Goal: Information Seeking & Learning: Check status

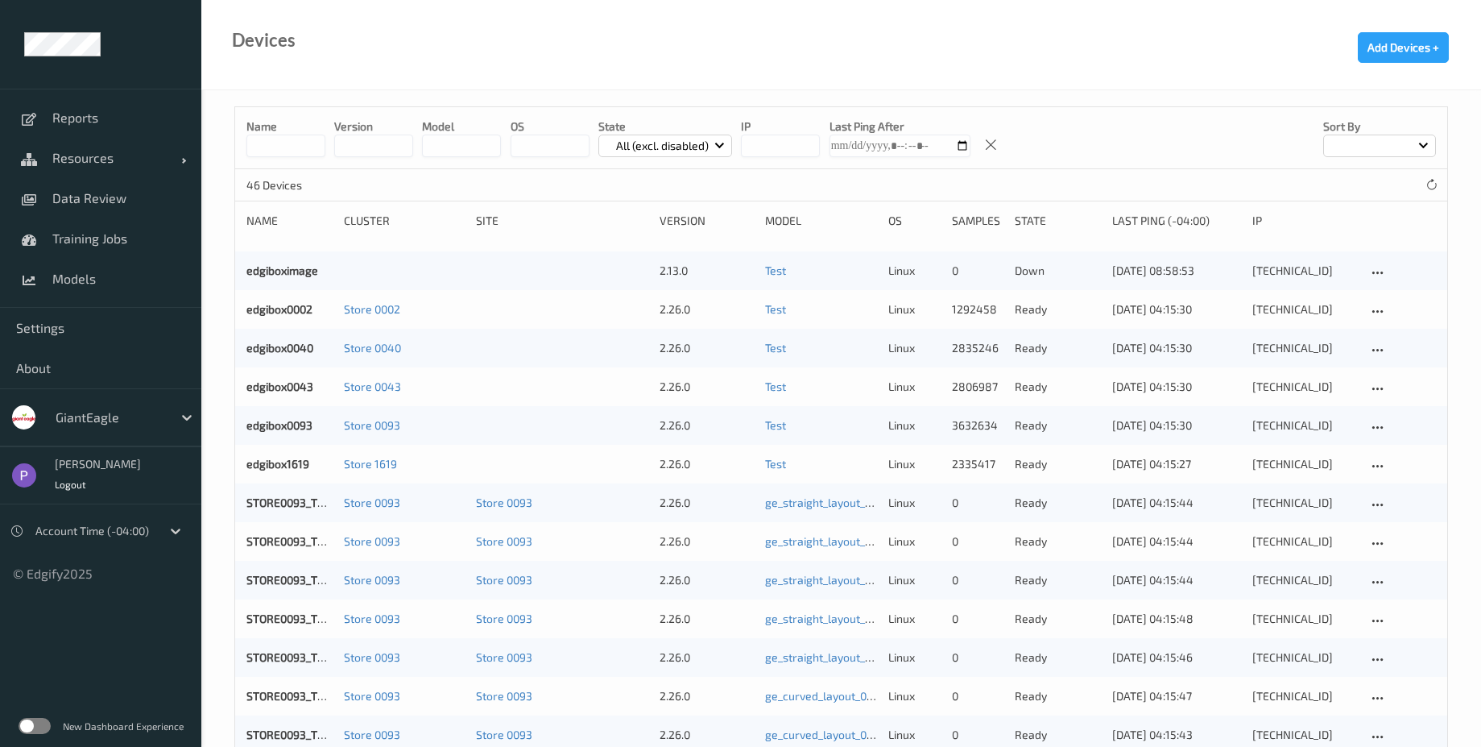
drag, startPoint x: 49, startPoint y: 720, endPoint x: 155, endPoint y: 644, distance: 131.0
click at [49, 720] on label at bounding box center [35, 726] width 32 height 16
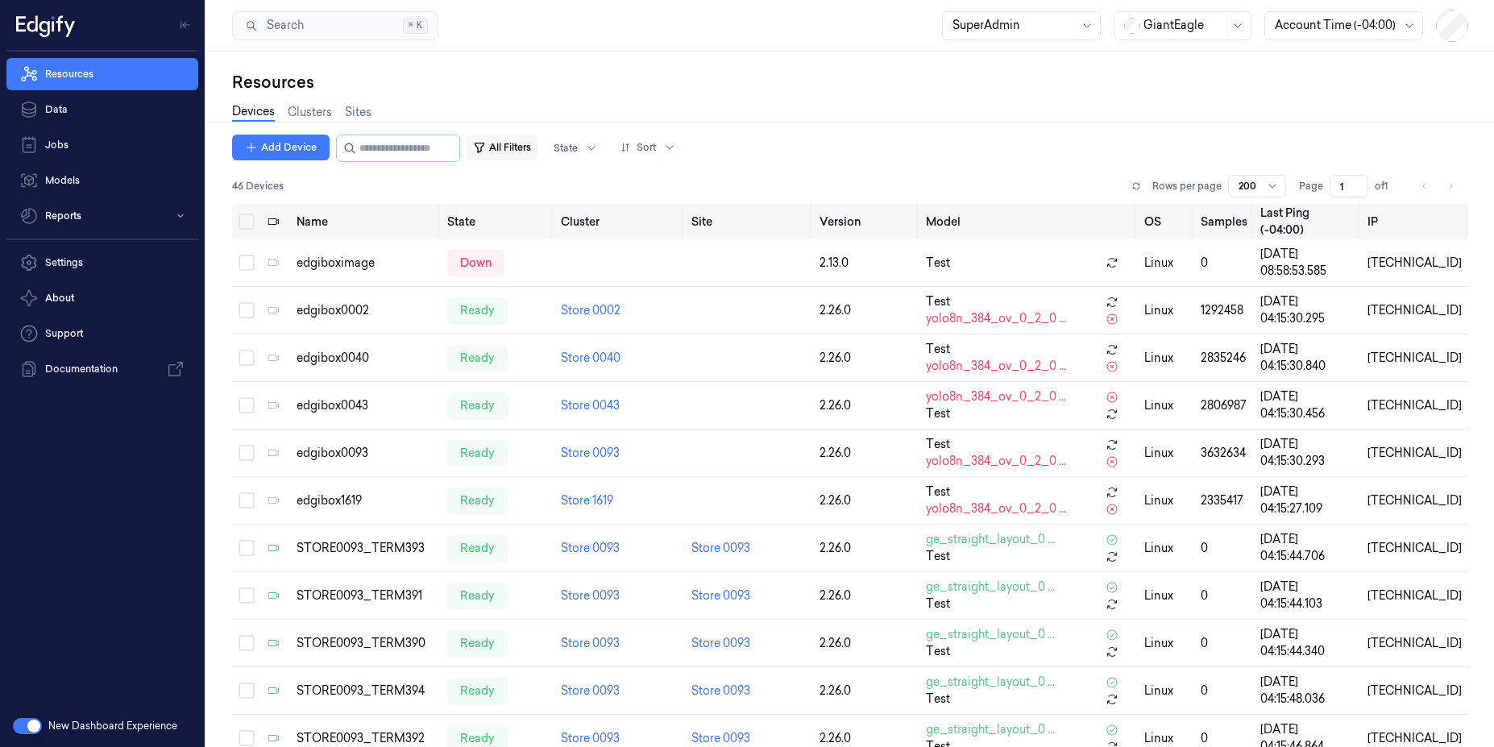
click at [511, 140] on button "All Filters" at bounding box center [501, 148] width 71 height 26
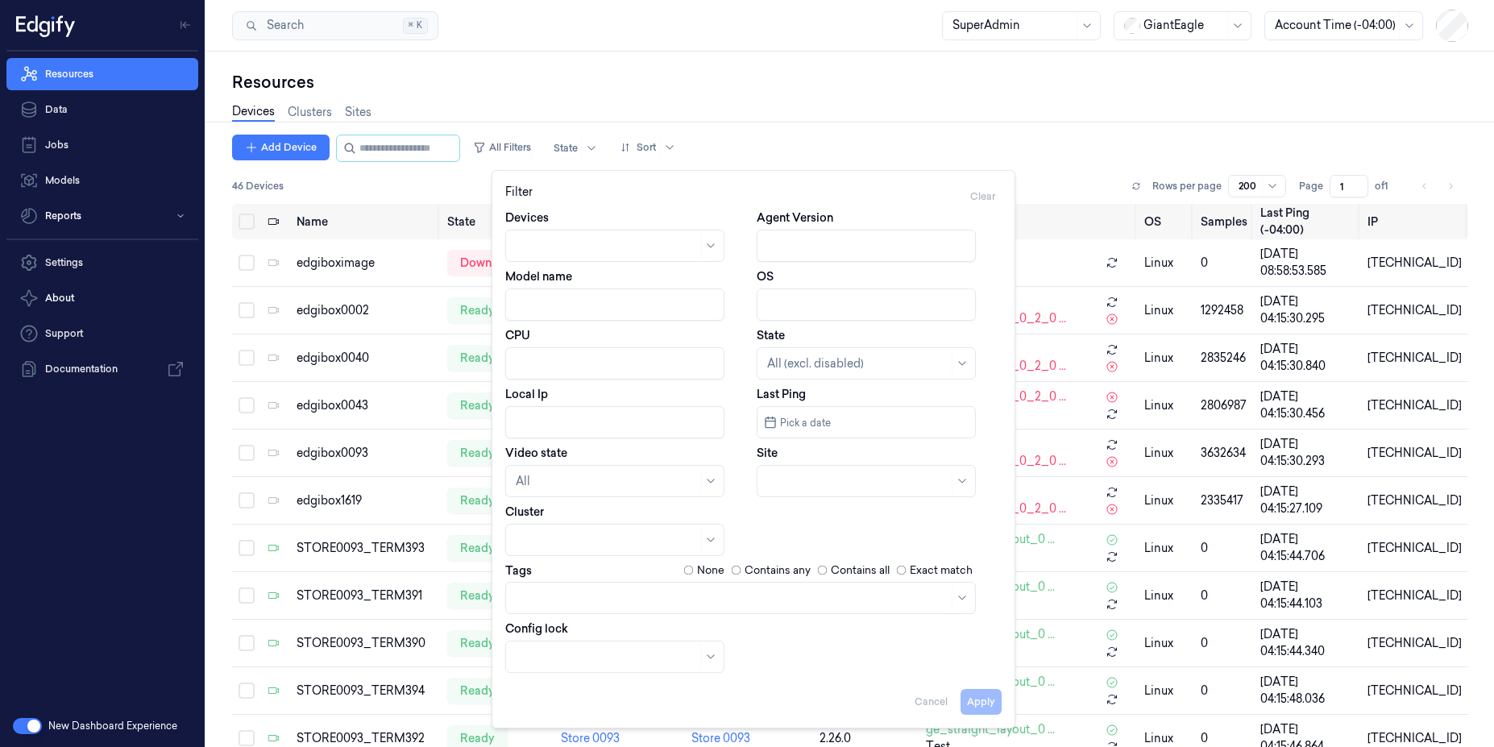
click at [497, 83] on div "Resources" at bounding box center [850, 82] width 1236 height 23
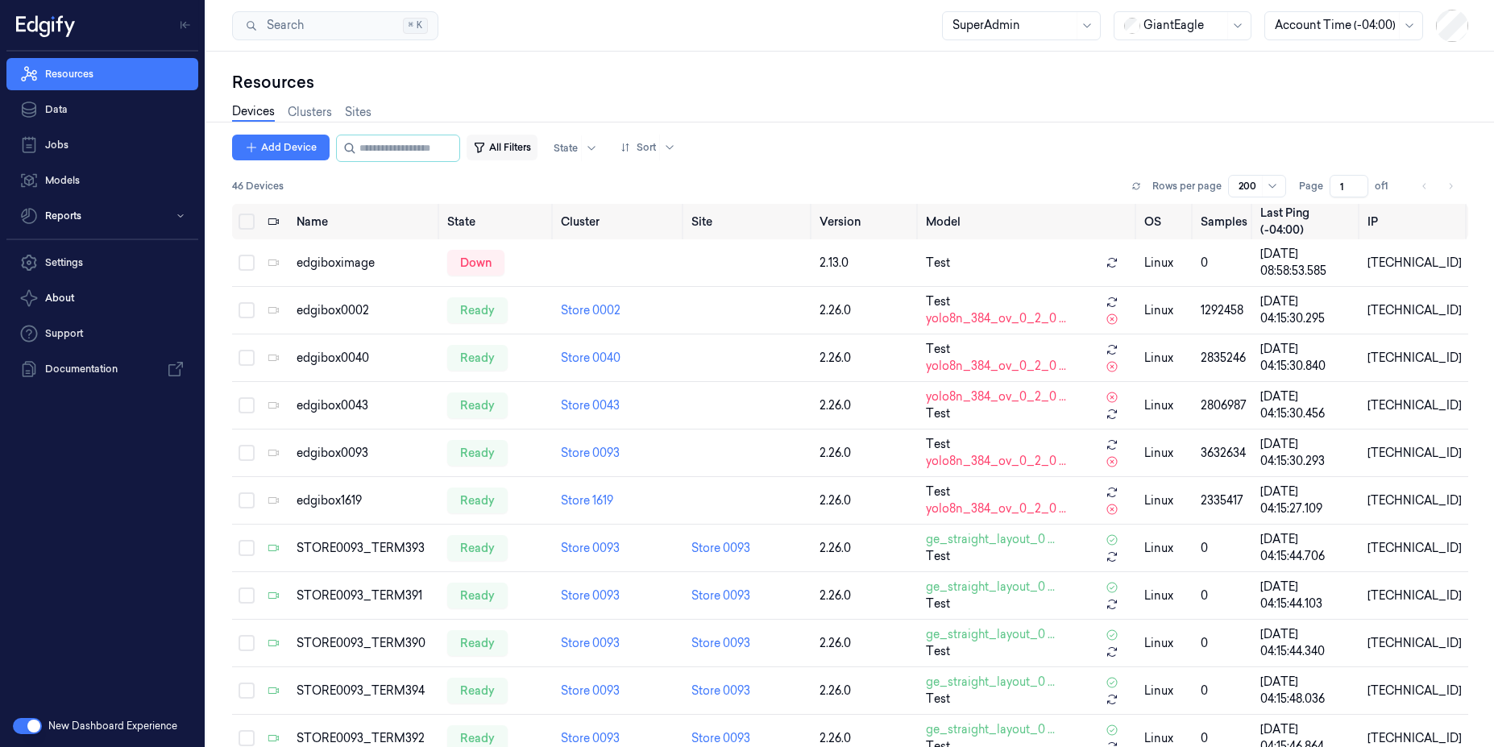
click at [522, 141] on button "All Filters" at bounding box center [501, 148] width 71 height 26
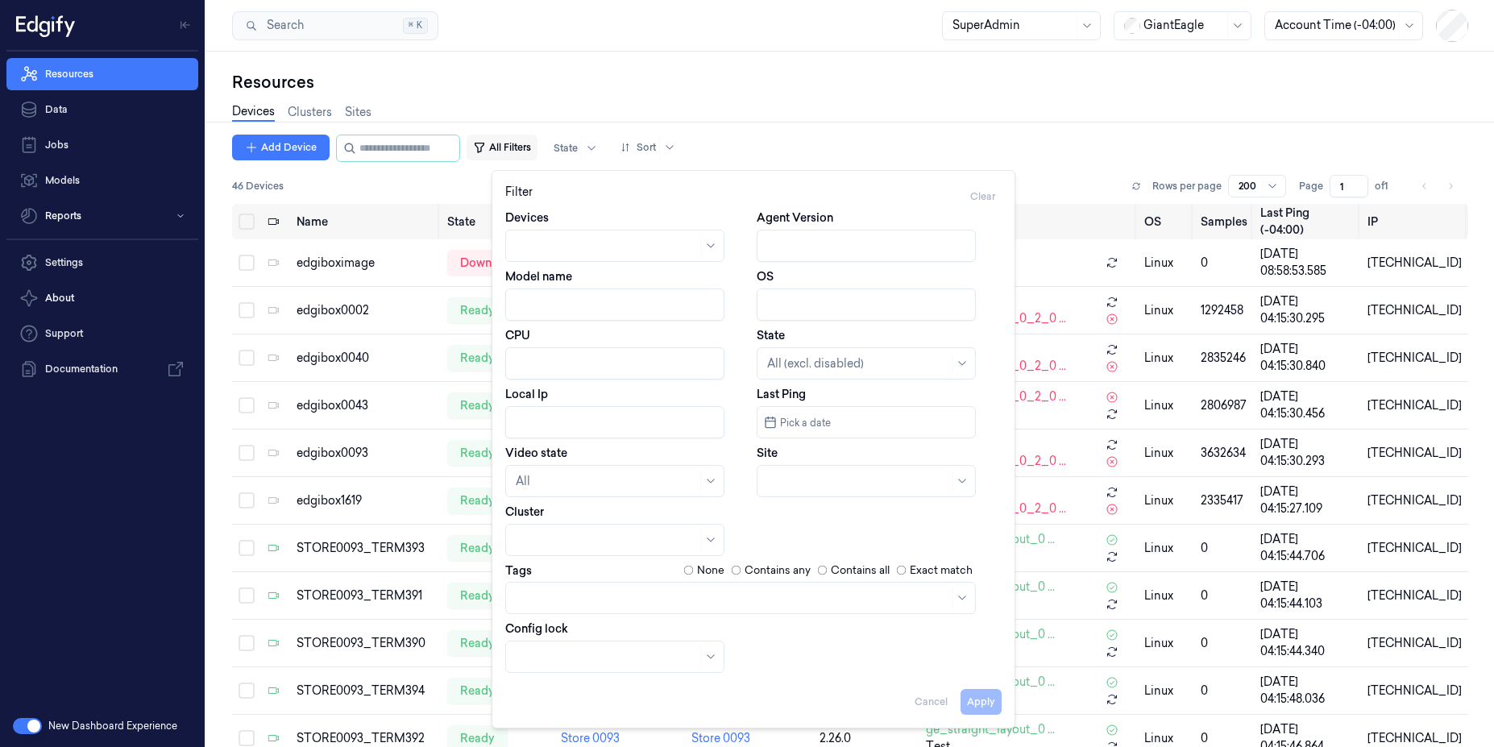
click at [522, 141] on button "All Filters" at bounding box center [501, 148] width 71 height 26
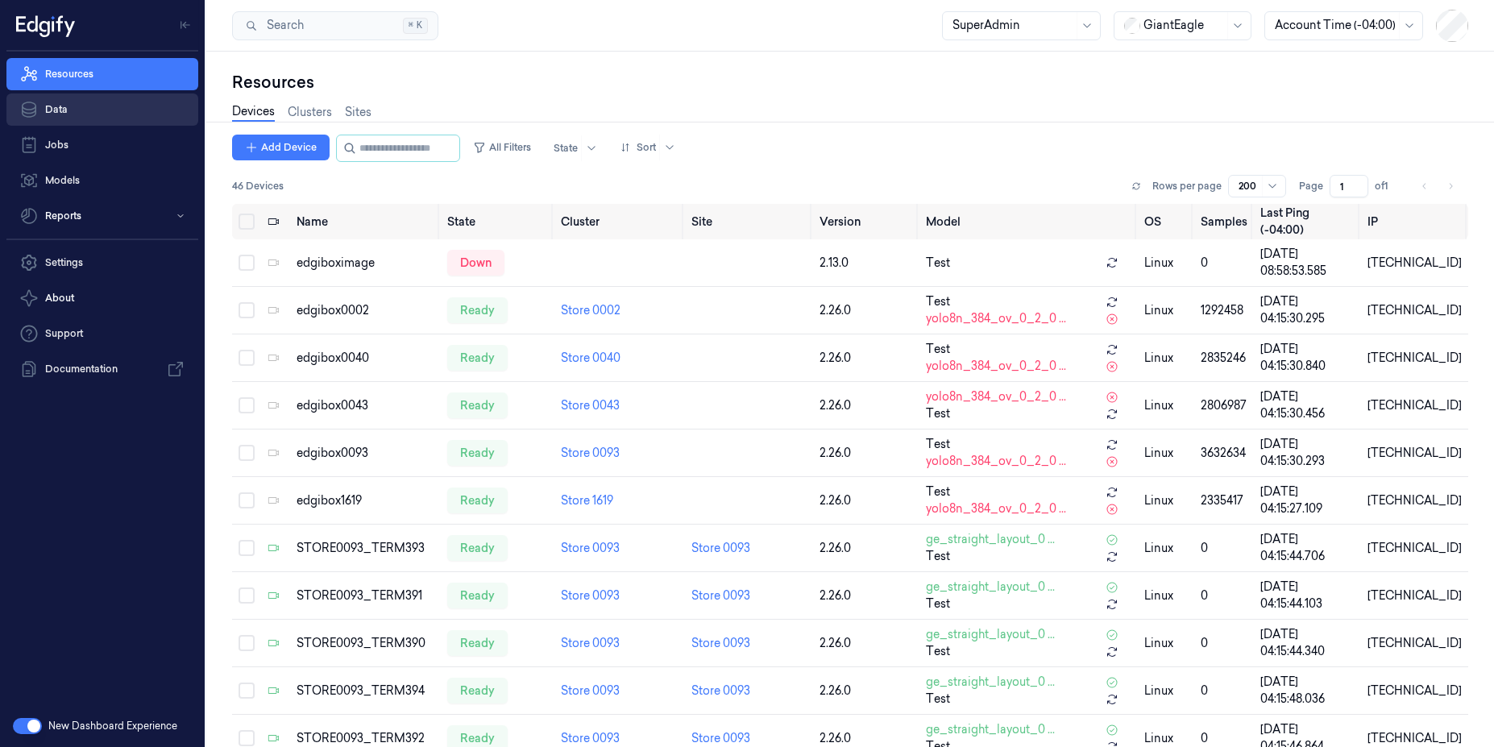
click at [64, 115] on link "Data" at bounding box center [102, 109] width 192 height 32
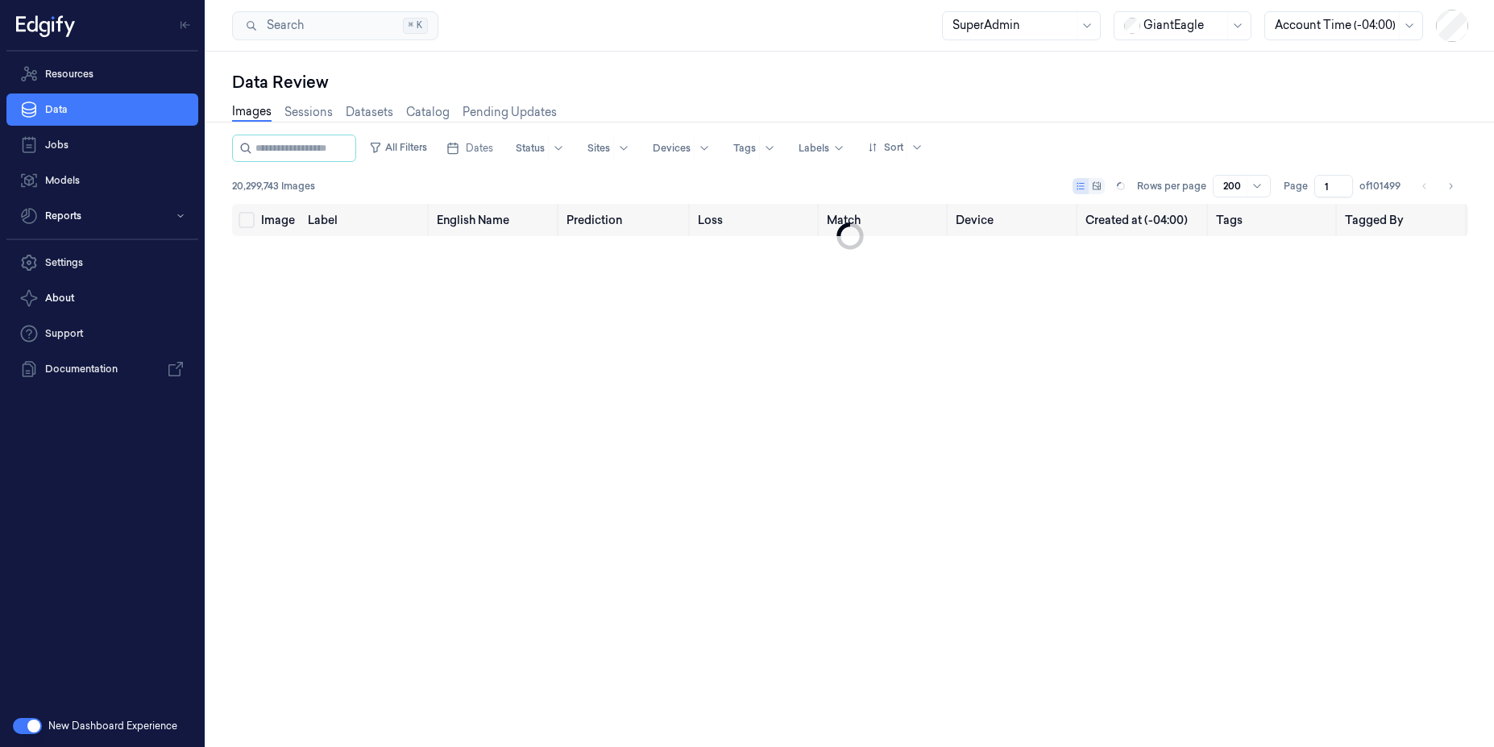
click at [1180, 28] on div at bounding box center [1183, 25] width 81 height 17
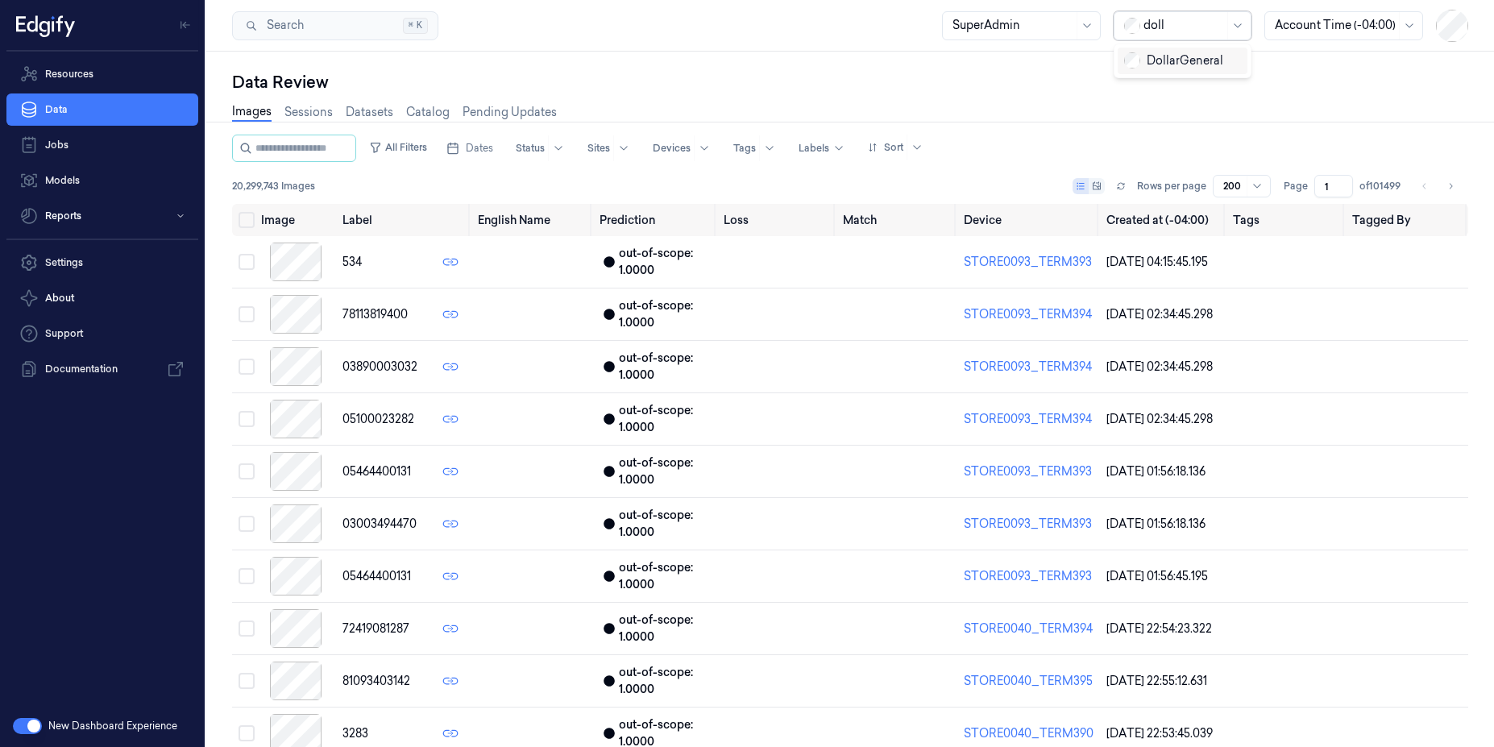
type input "dolla"
click at [1192, 57] on div "DollarGeneral" at bounding box center [1173, 60] width 99 height 17
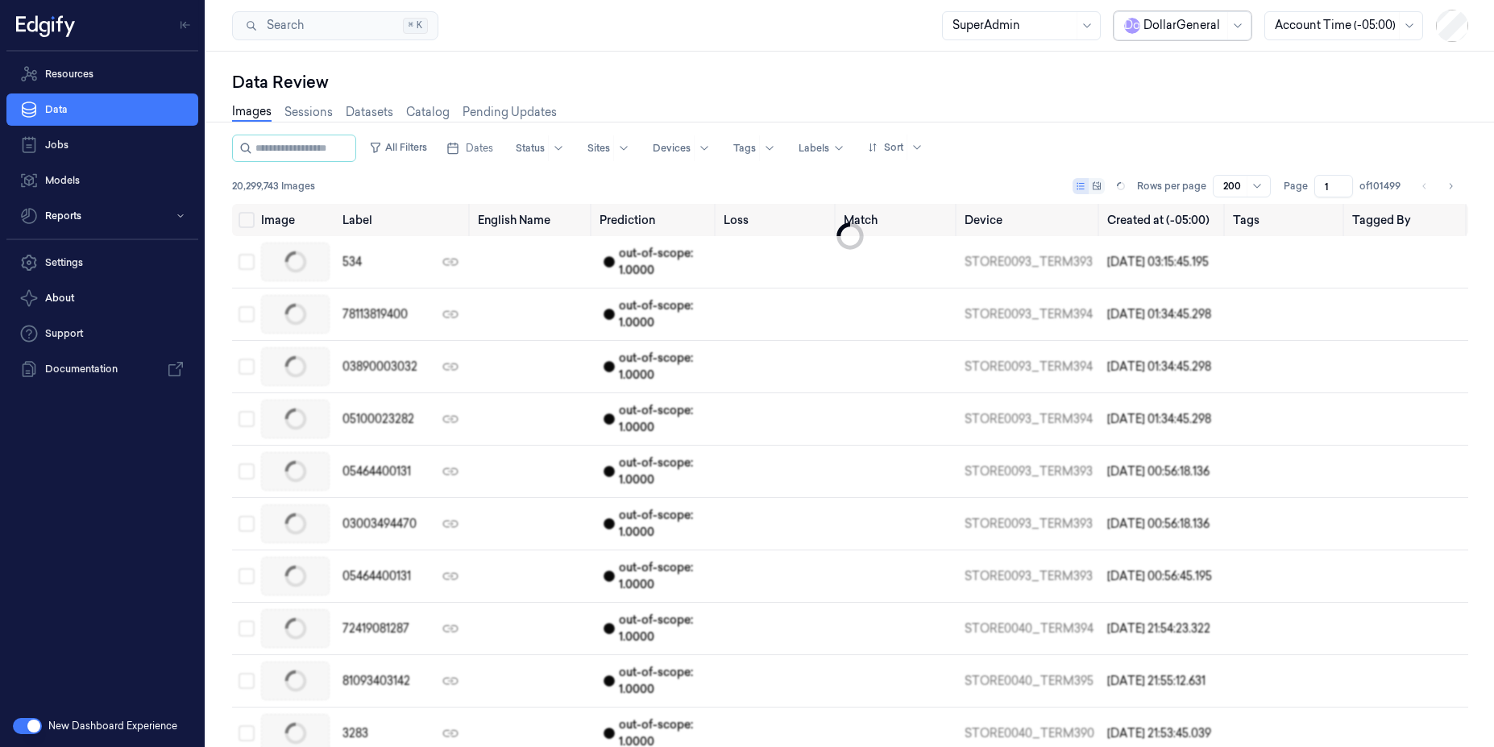
click at [1362, 25] on div at bounding box center [1334, 25] width 121 height 17
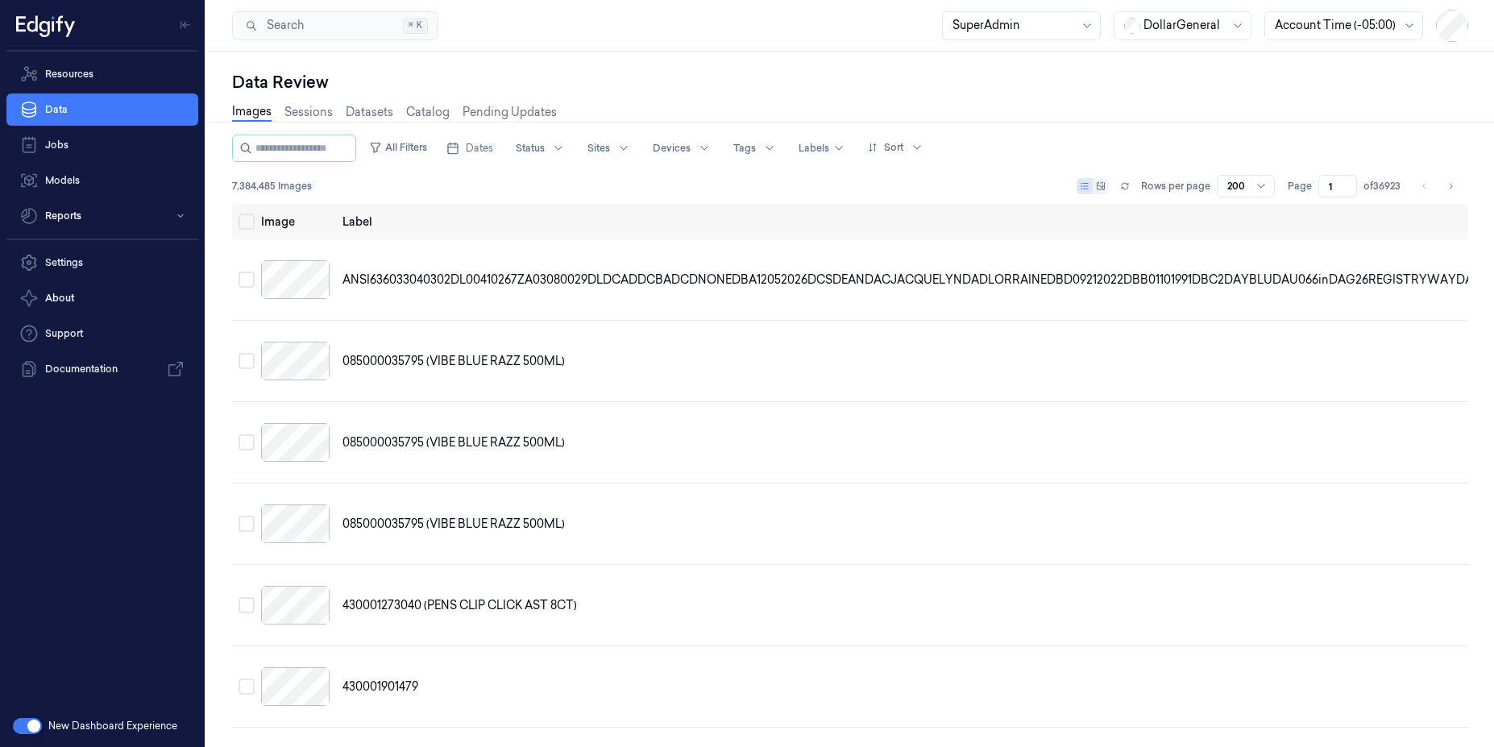
drag, startPoint x: 913, startPoint y: 85, endPoint x: 726, endPoint y: 130, distance: 192.1
click at [909, 88] on div "Data Review" at bounding box center [850, 82] width 1236 height 23
drag, startPoint x: 408, startPoint y: 153, endPoint x: 417, endPoint y: 156, distance: 10.2
click at [408, 152] on button "All Filters" at bounding box center [398, 148] width 71 height 26
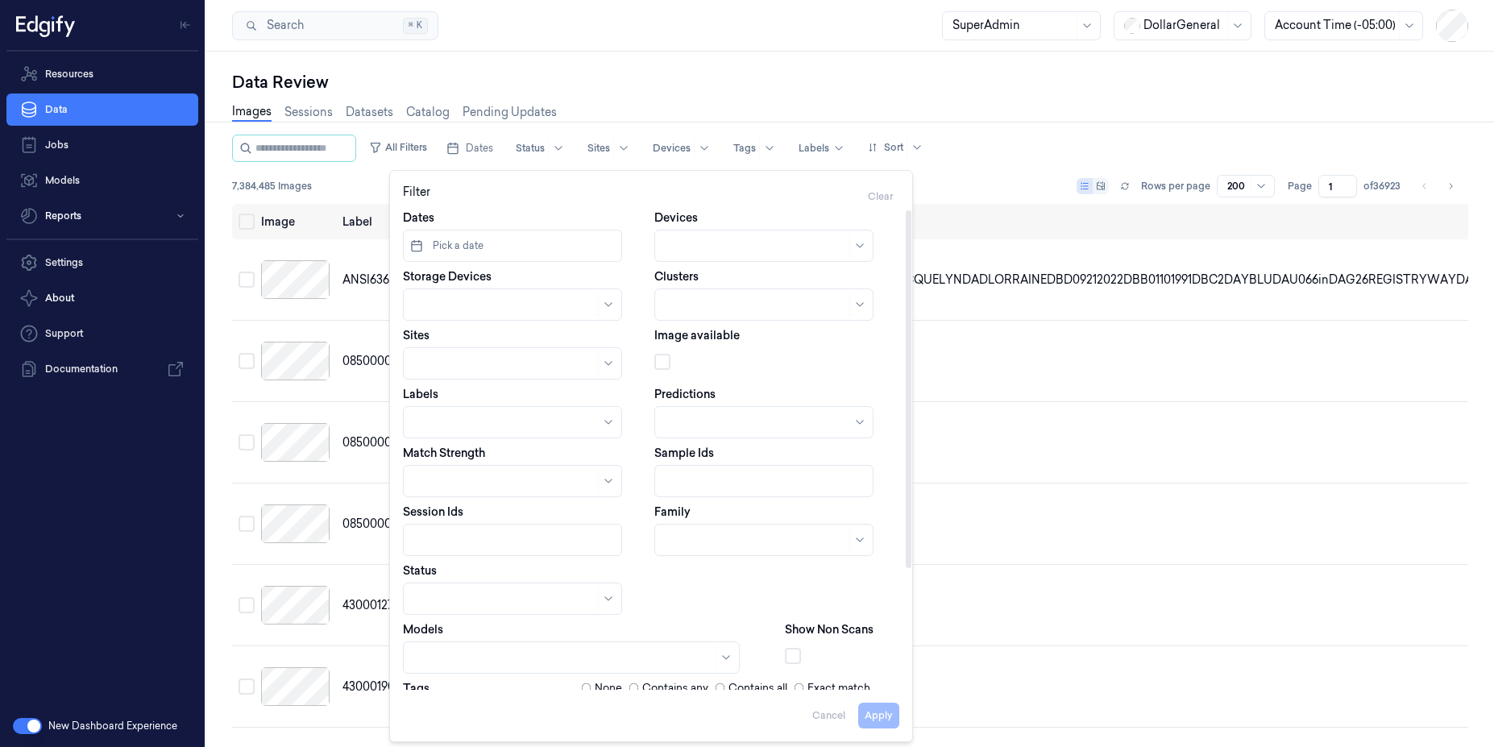
click at [506, 251] on button "Pick a date" at bounding box center [512, 246] width 219 height 32
click at [480, 444] on button "23" at bounding box center [478, 443] width 26 height 26
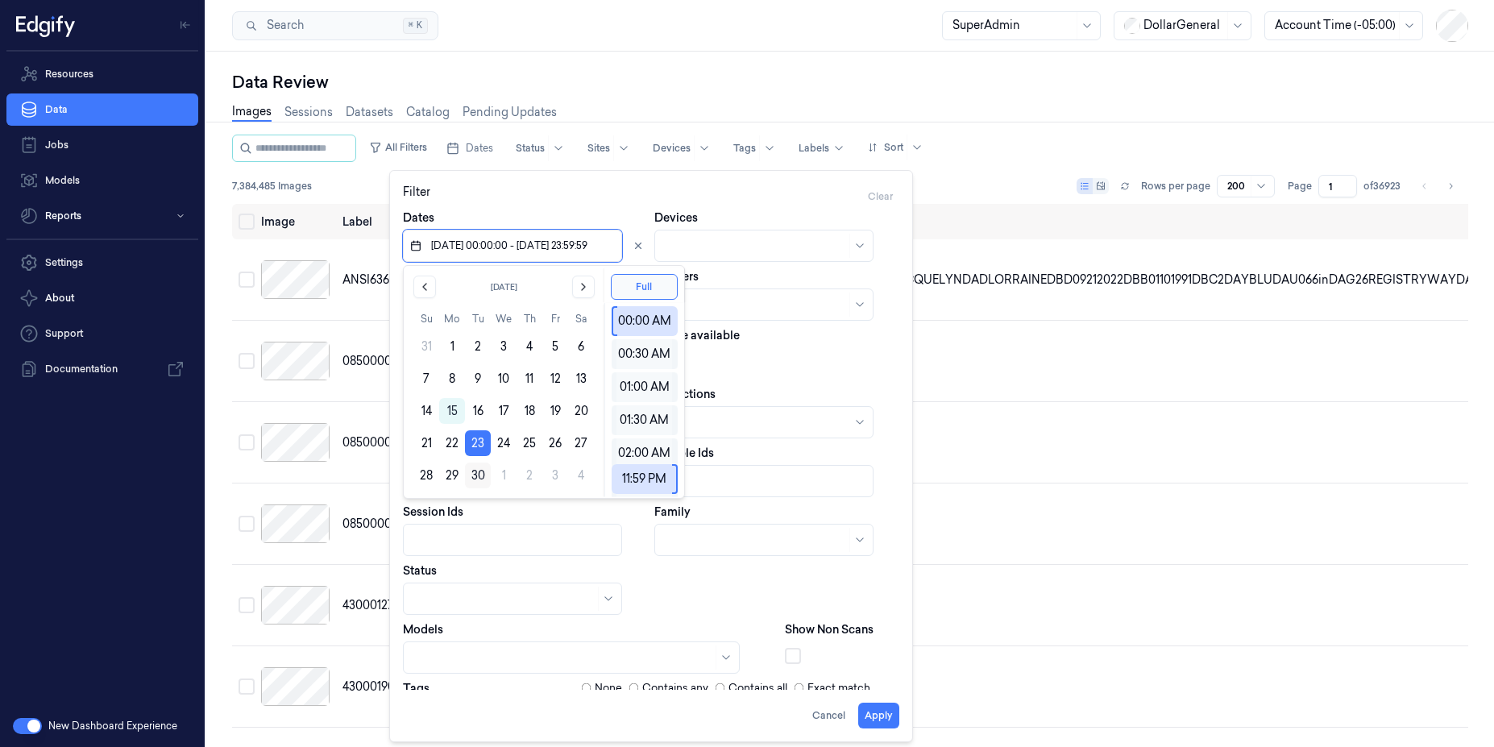
click at [475, 474] on button "30" at bounding box center [478, 475] width 26 height 26
type input "23/09/2025 00:00:00 - 30/09/2025 23:59:59"
click at [680, 81] on div "Data Review" at bounding box center [850, 82] width 1236 height 23
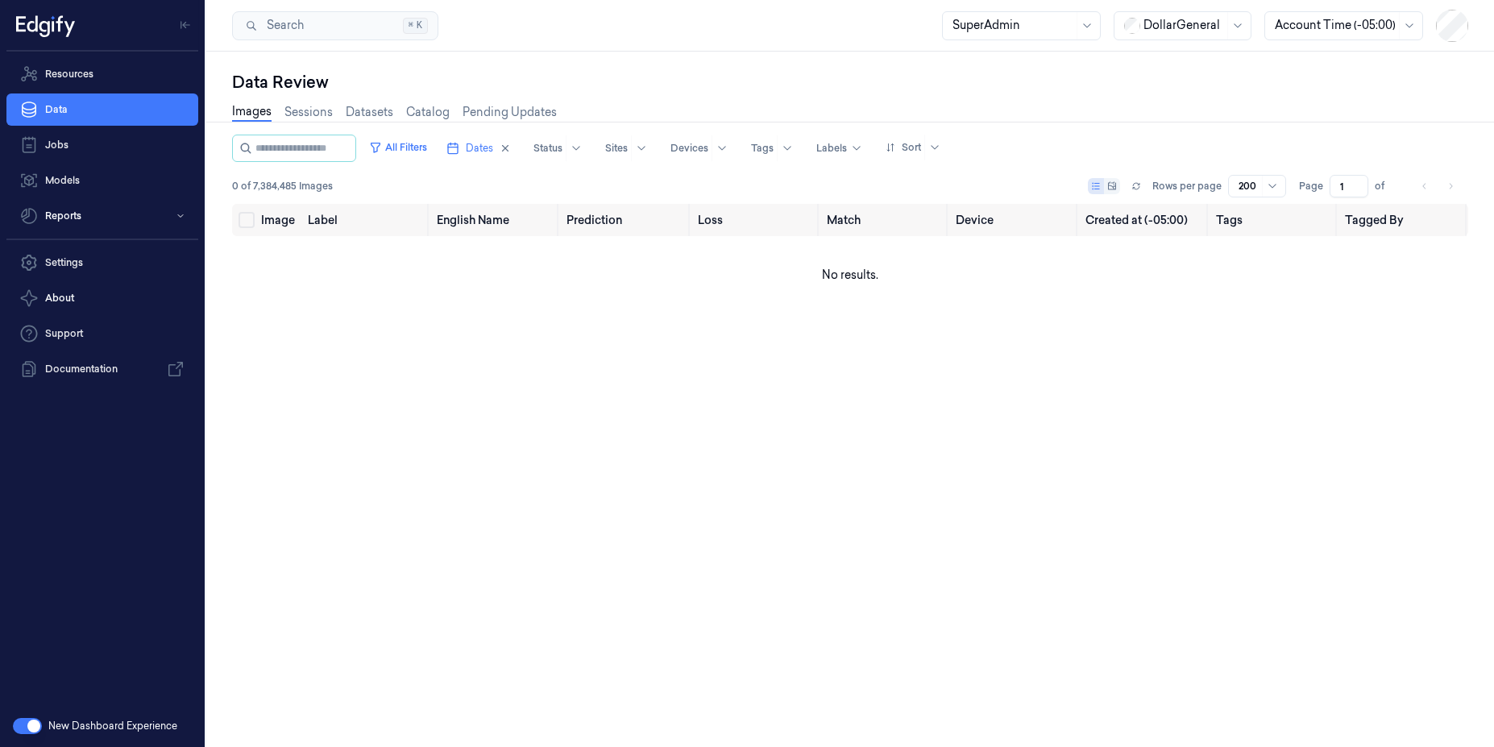
click at [1336, 23] on div at bounding box center [1334, 25] width 121 height 17
click at [1318, 96] on div "Local (+03:00)" at bounding box center [1312, 104] width 76 height 17
drag, startPoint x: 1029, startPoint y: 106, endPoint x: 863, endPoint y: 118, distance: 166.4
click at [1029, 106] on div "Images Sessions Datasets Catalog Pending Updates" at bounding box center [850, 113] width 1236 height 41
click at [429, 140] on button "All Filters" at bounding box center [398, 148] width 71 height 26
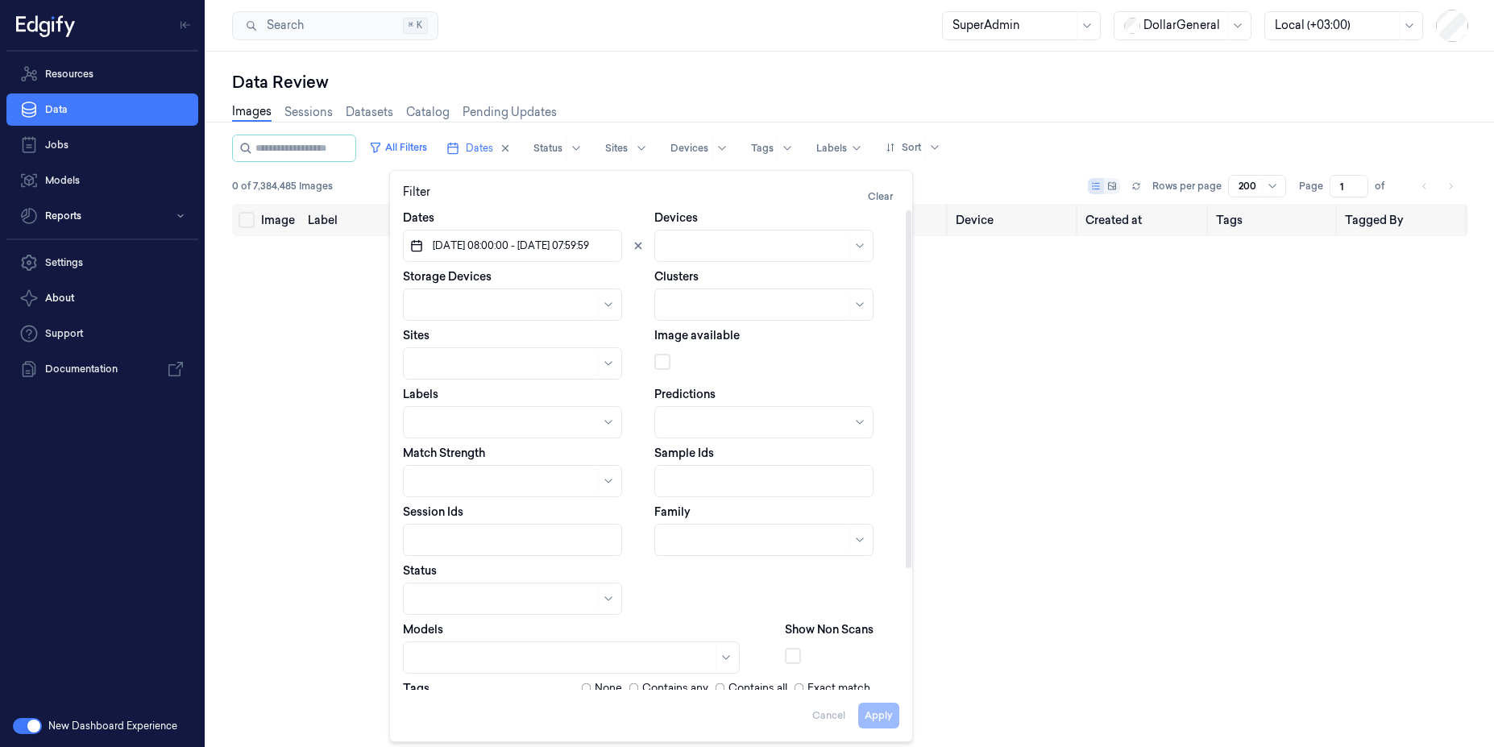
click at [532, 240] on span "23/09/2025 08:00:00 - 01/10/2025 07:59:59" at bounding box center [509, 245] width 160 height 15
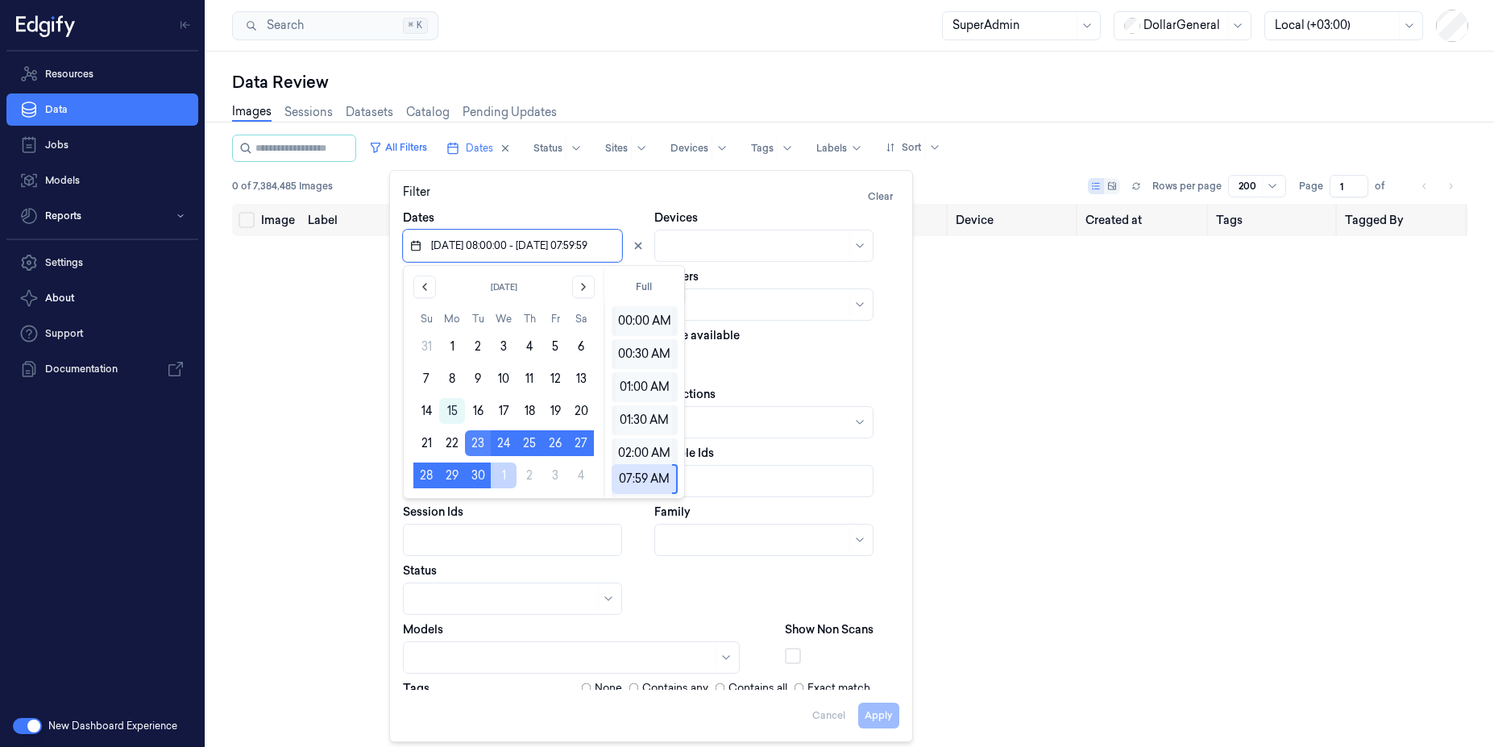
click at [478, 454] on button "23" at bounding box center [478, 443] width 26 height 26
click at [479, 469] on button "30" at bounding box center [478, 475] width 26 height 26
click at [645, 295] on button "Full" at bounding box center [644, 287] width 67 height 26
type input "23/09/2025 00:00:00 - 30/09/2025 23:59:59"
click at [705, 44] on div "Search Search... ⌘ K SuperAdmin DollarGeneral Local (+03:00)" at bounding box center [849, 26] width 1287 height 52
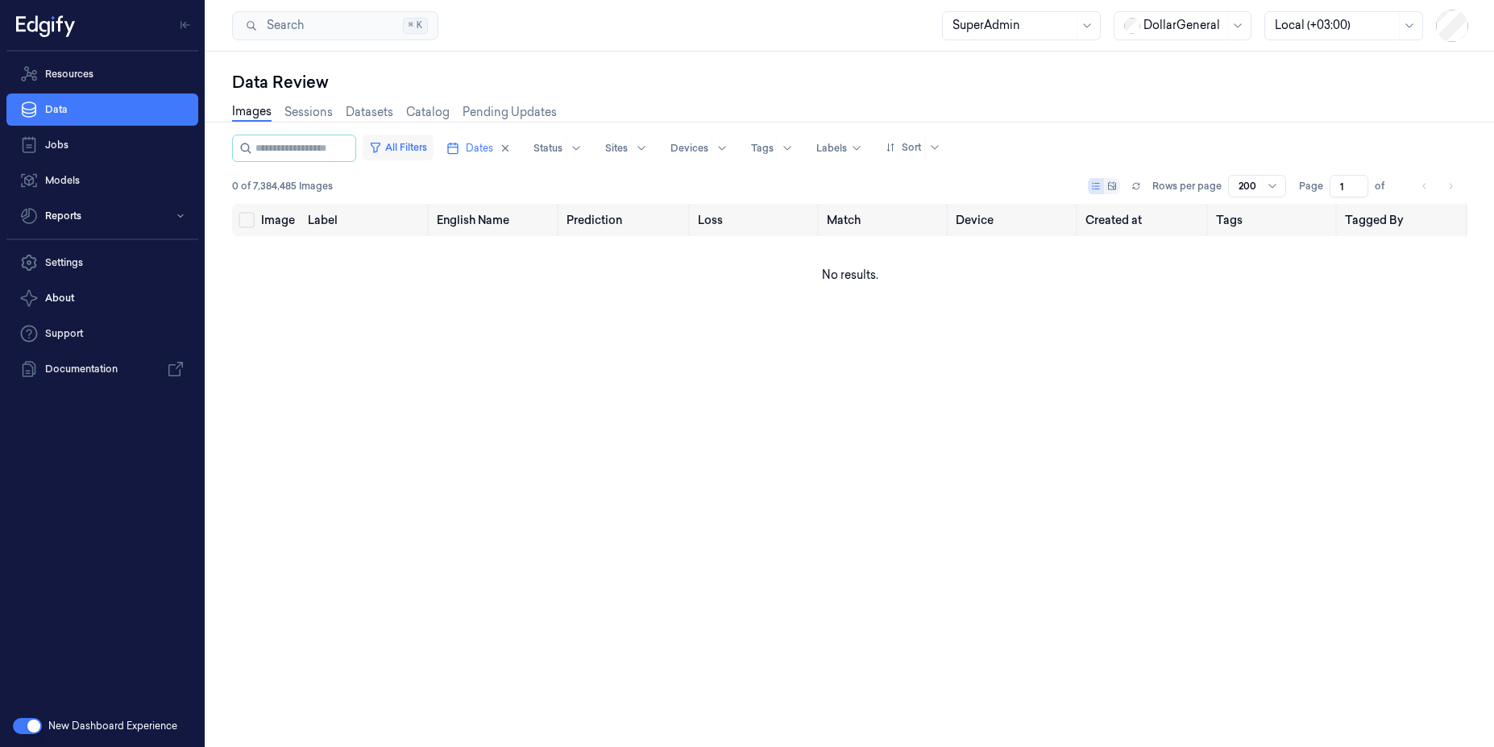
click at [433, 144] on button "All Filters" at bounding box center [398, 148] width 71 height 26
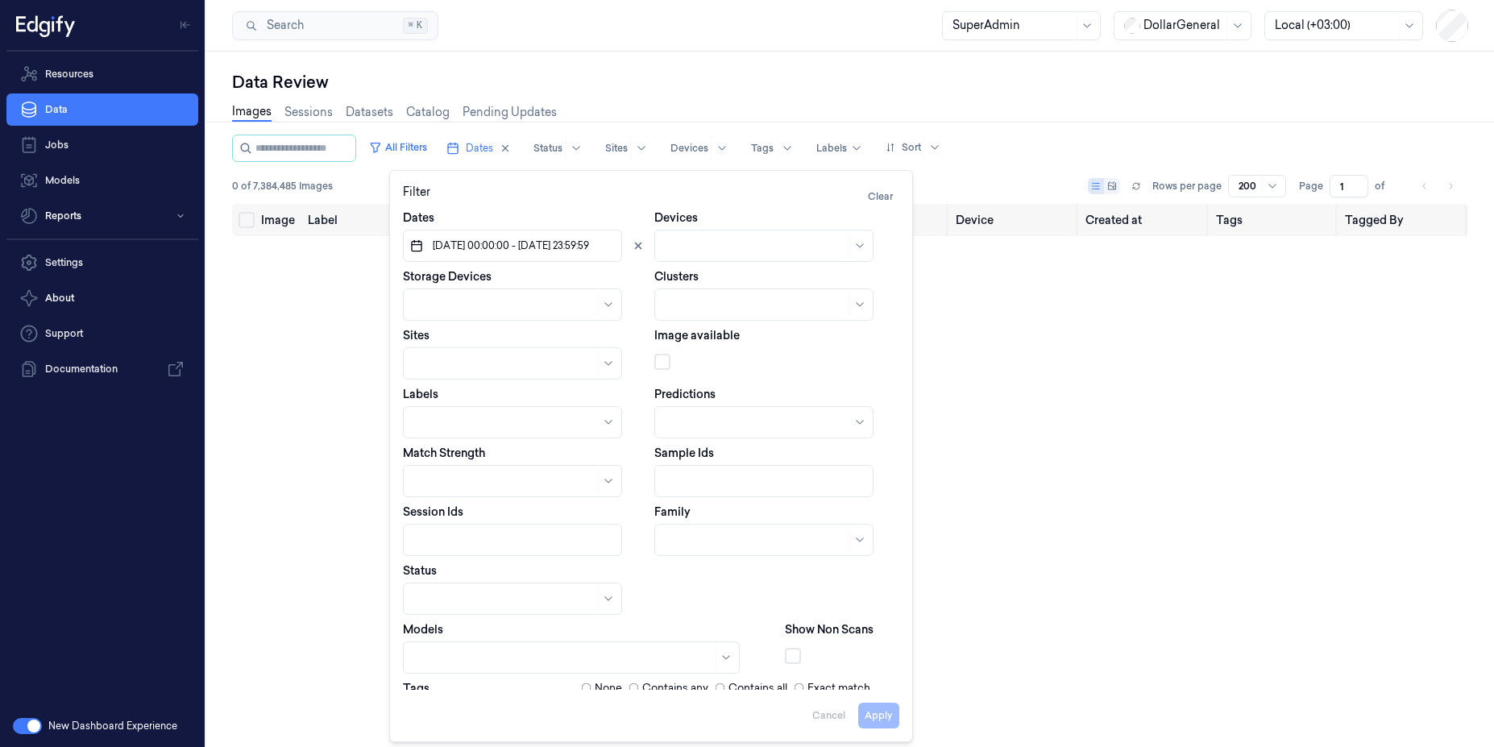
click at [1285, 23] on div at bounding box center [1334, 25] width 121 height 17
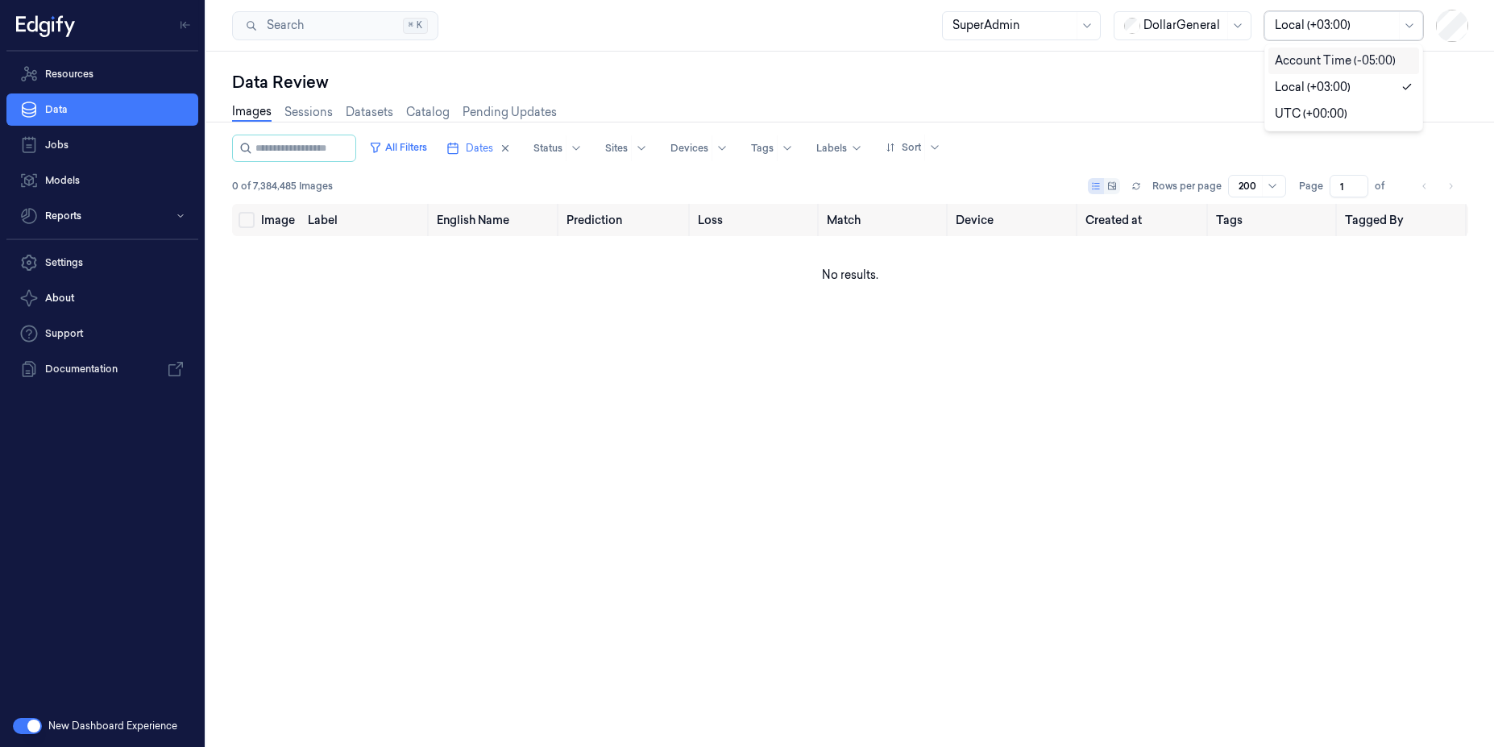
click at [1328, 61] on div "Account Time (-05:00)" at bounding box center [1334, 60] width 121 height 17
click at [433, 155] on button "All Filters" at bounding box center [398, 148] width 71 height 26
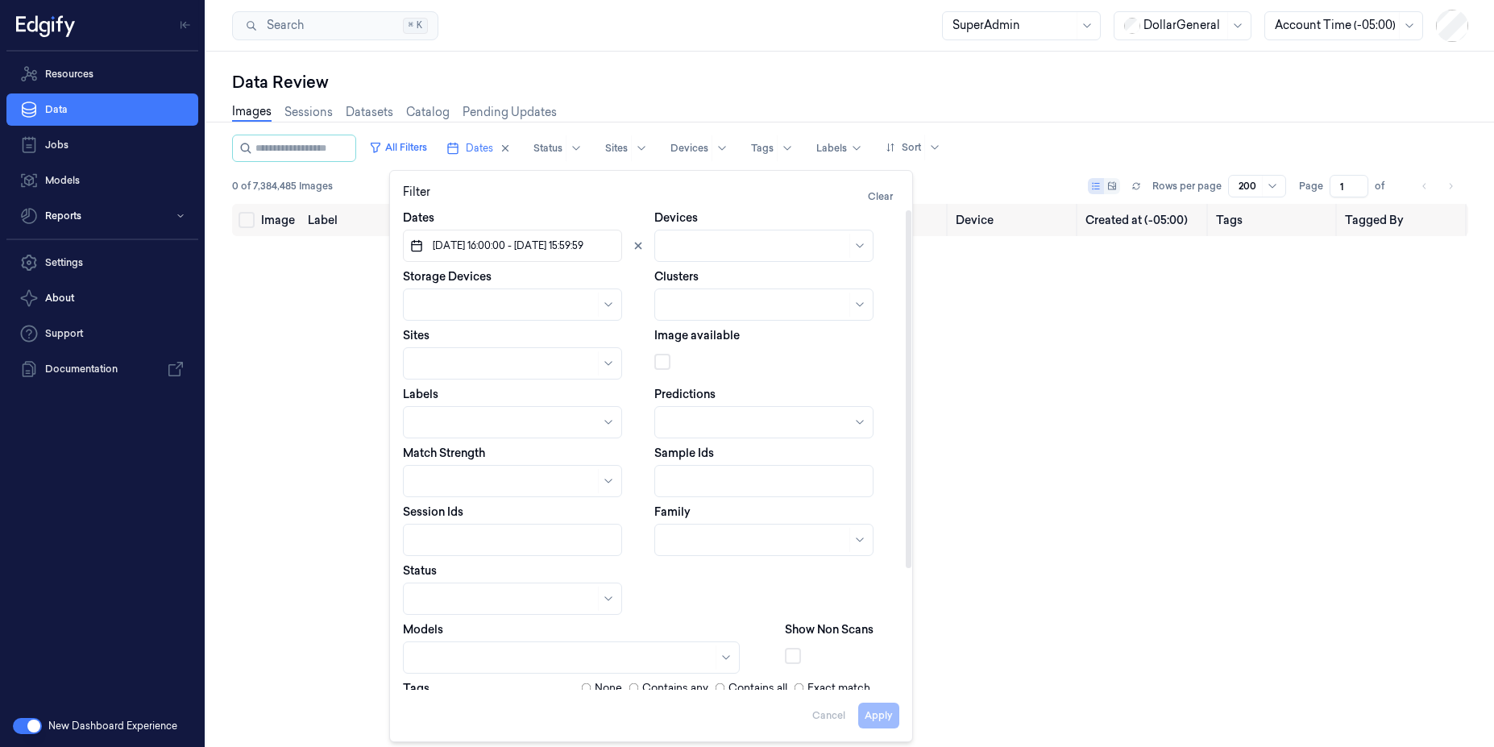
click at [556, 235] on button "22/09/2025 16:00:00 - 30/09/2025 15:59:59" at bounding box center [512, 246] width 219 height 32
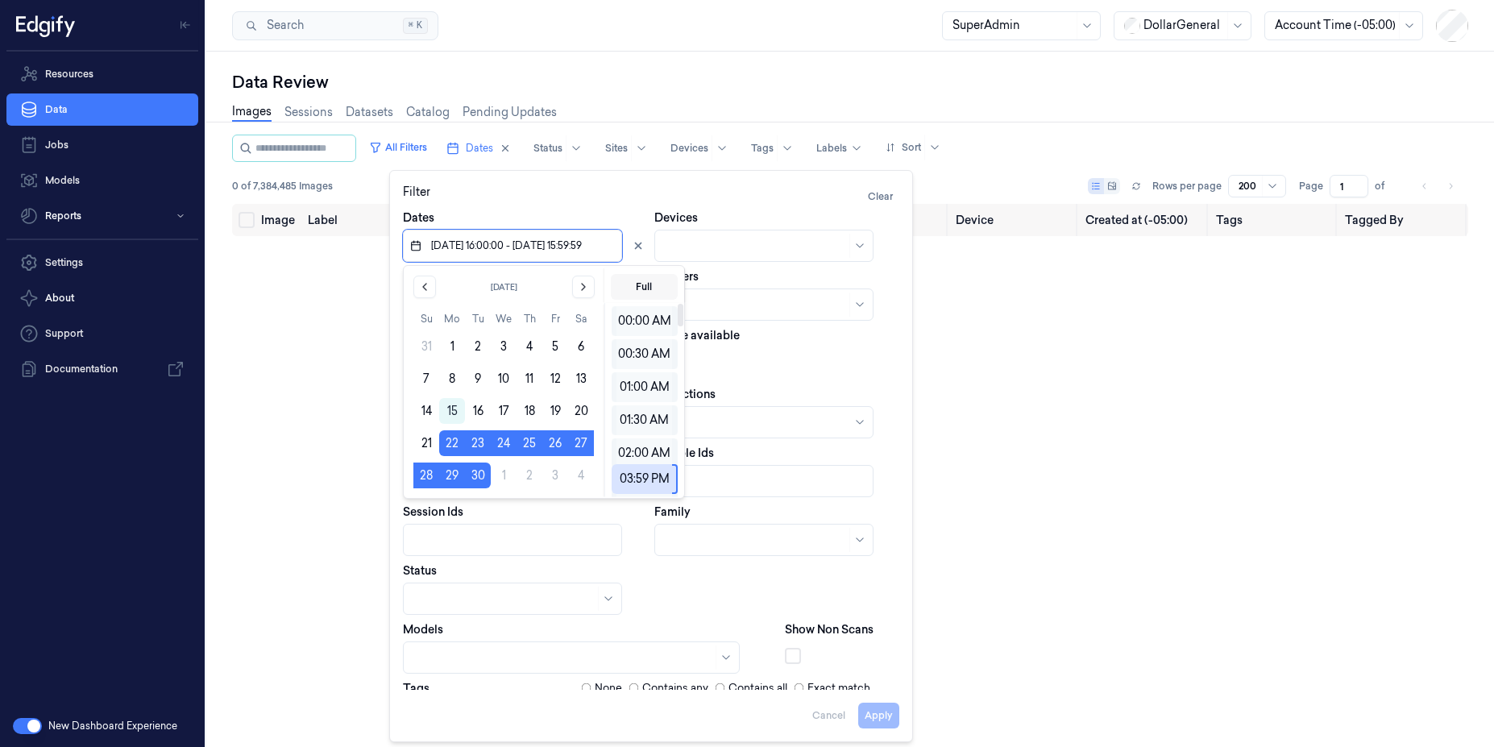
click at [649, 292] on button "Full" at bounding box center [644, 287] width 67 height 26
click at [451, 441] on button "22" at bounding box center [452, 443] width 26 height 26
click at [477, 473] on button "30" at bounding box center [478, 475] width 26 height 26
type input "22/09/2025 00:00:00 - 30/09/2025 23:59:59"
click at [993, 341] on div "Image Label English Name Prediction Loss Match Device Created at (-05:00) Tags …" at bounding box center [850, 510] width 1236 height 612
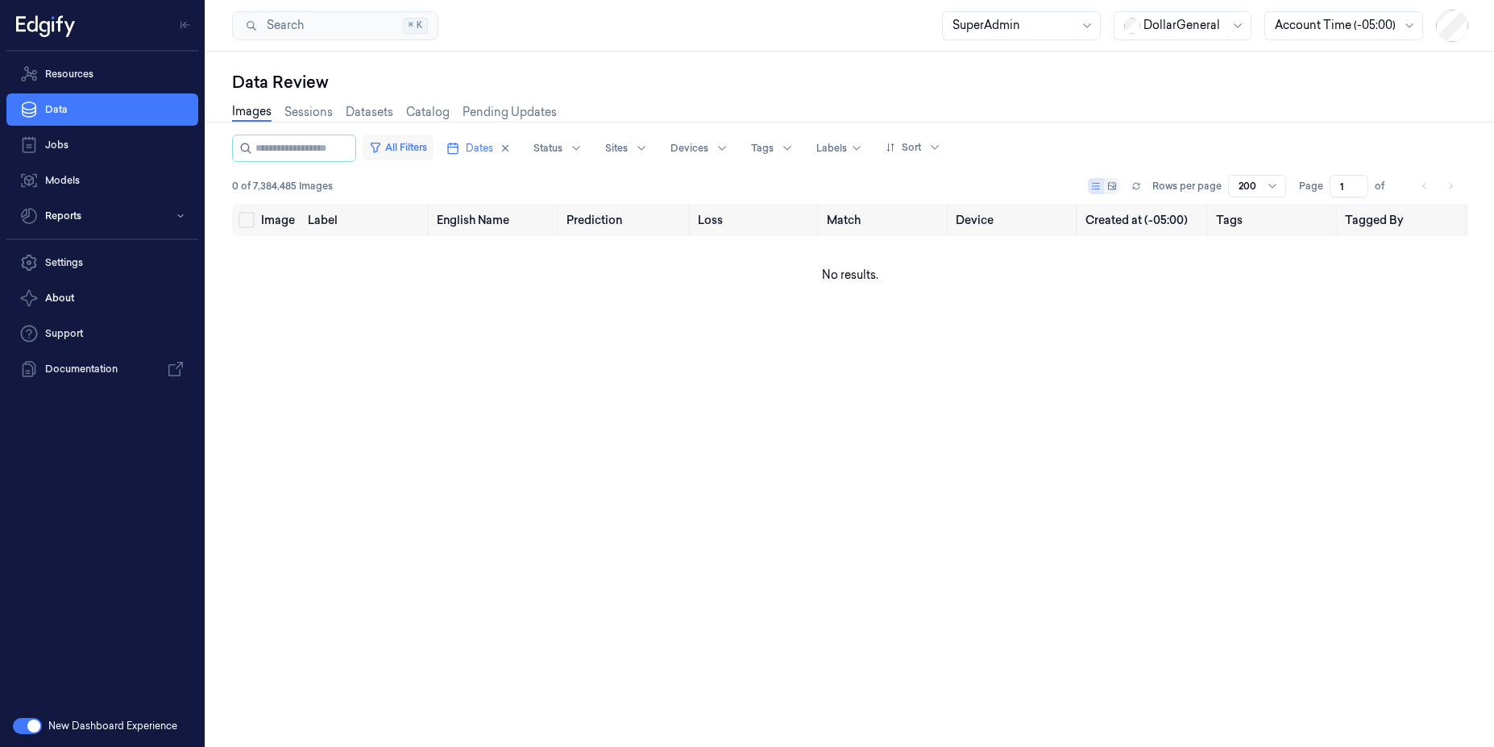
click at [421, 144] on button "All Filters" at bounding box center [398, 148] width 71 height 26
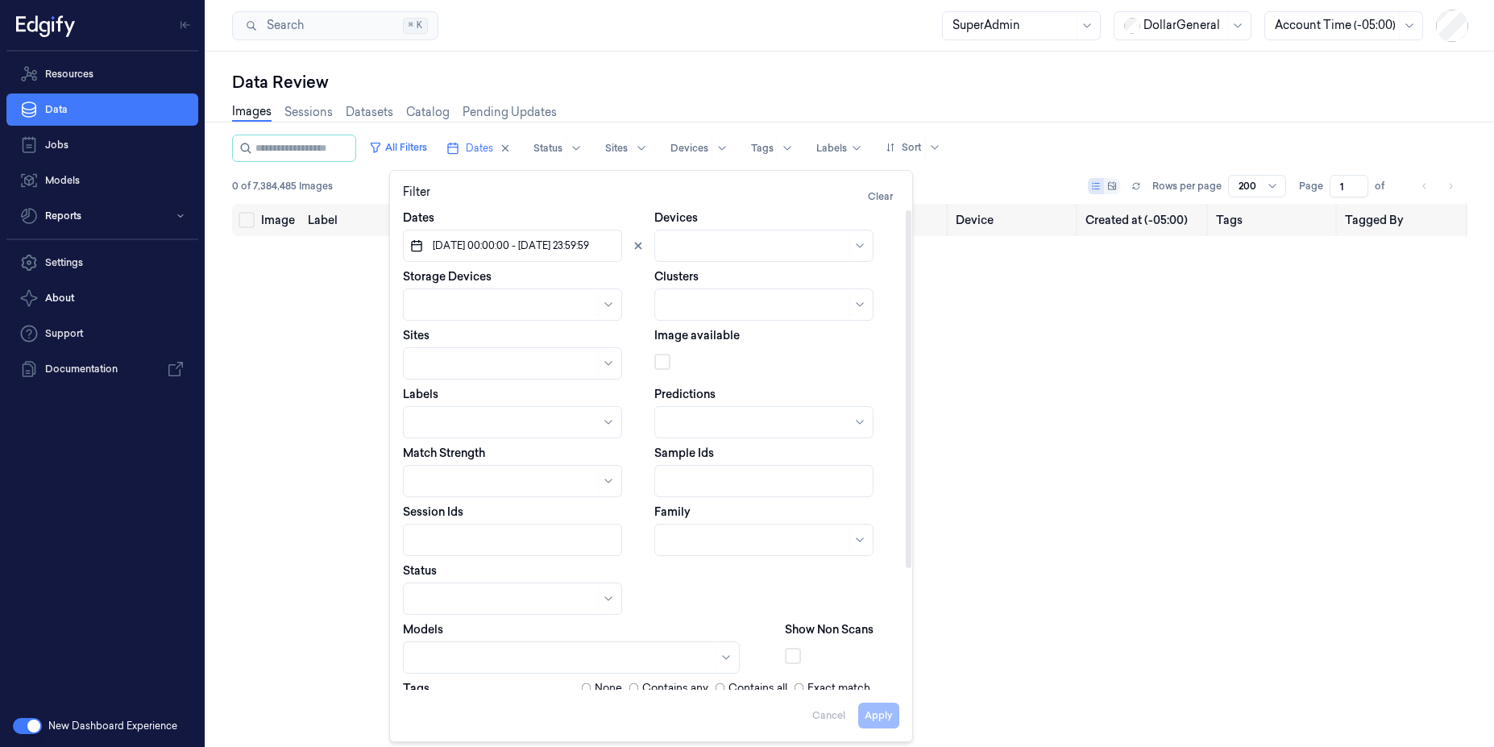
click at [543, 251] on span "22/09/2025 00:00:00 - 30/09/2025 23:59:59" at bounding box center [509, 245] width 160 height 15
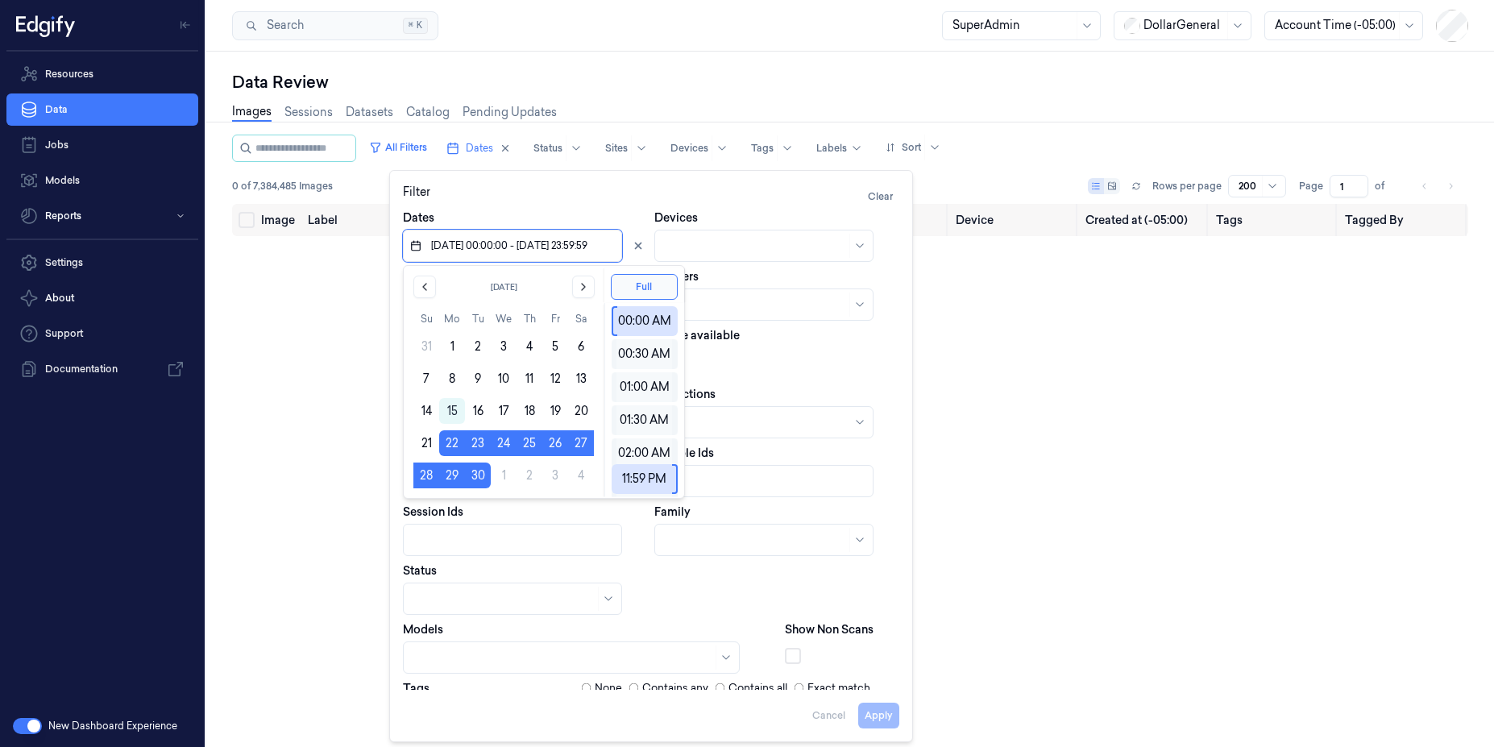
click at [1344, 21] on div at bounding box center [1334, 25] width 121 height 17
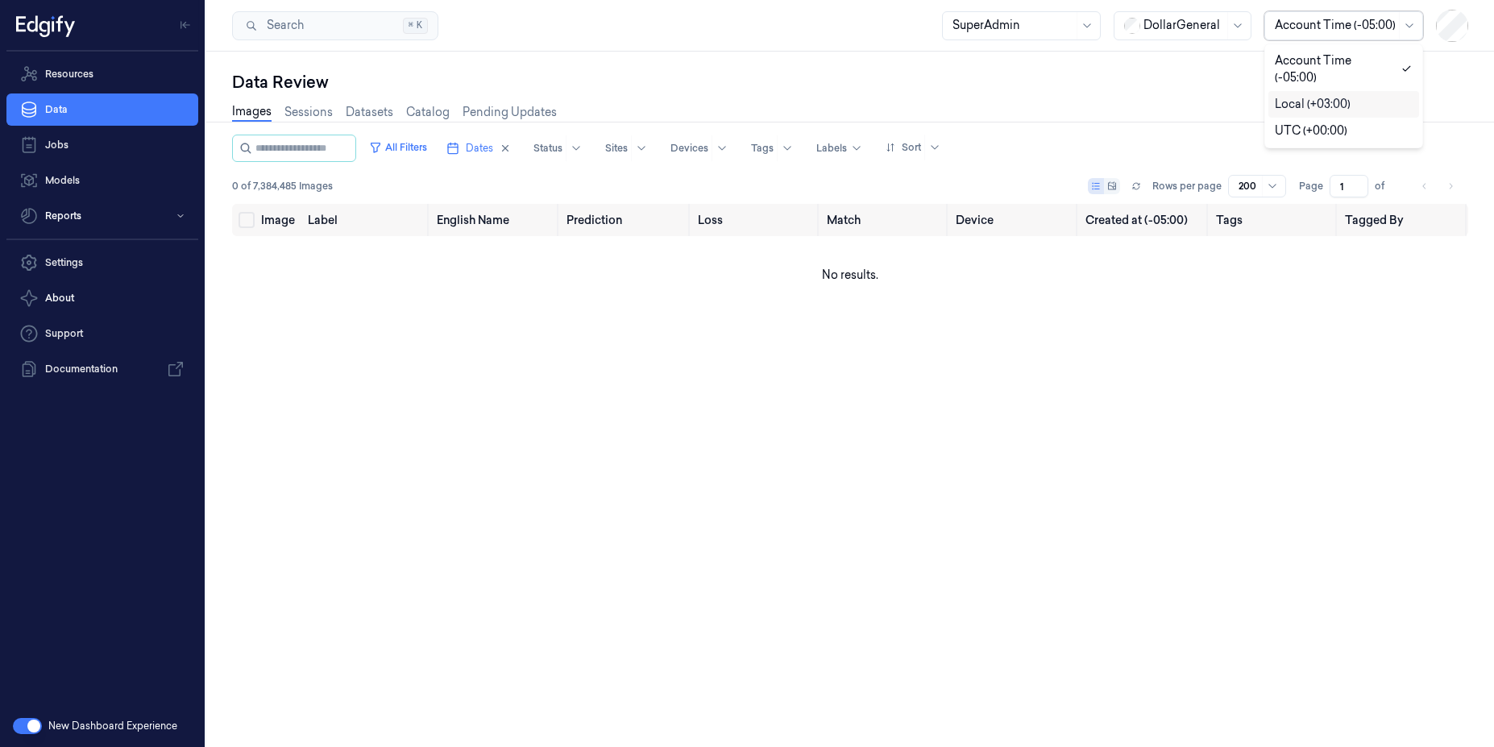
click at [1323, 96] on div "Local (+03:00)" at bounding box center [1312, 104] width 76 height 17
click at [944, 103] on div "Images Sessions Datasets Catalog Pending Updates" at bounding box center [850, 113] width 1236 height 41
click at [433, 148] on button "All Filters" at bounding box center [398, 148] width 71 height 26
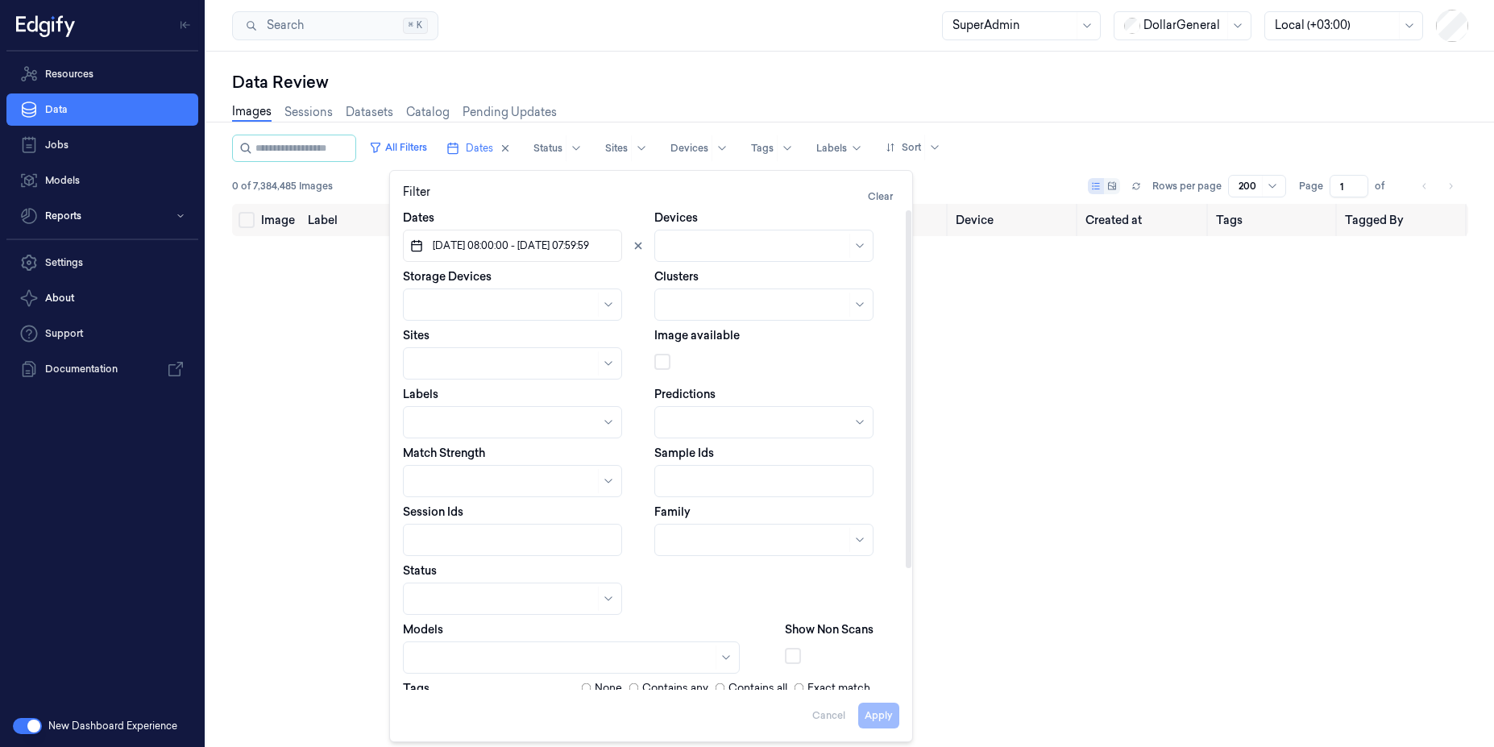
click at [515, 247] on span "22/09/2025 08:00:00 - 01/10/2025 07:59:59" at bounding box center [509, 245] width 160 height 15
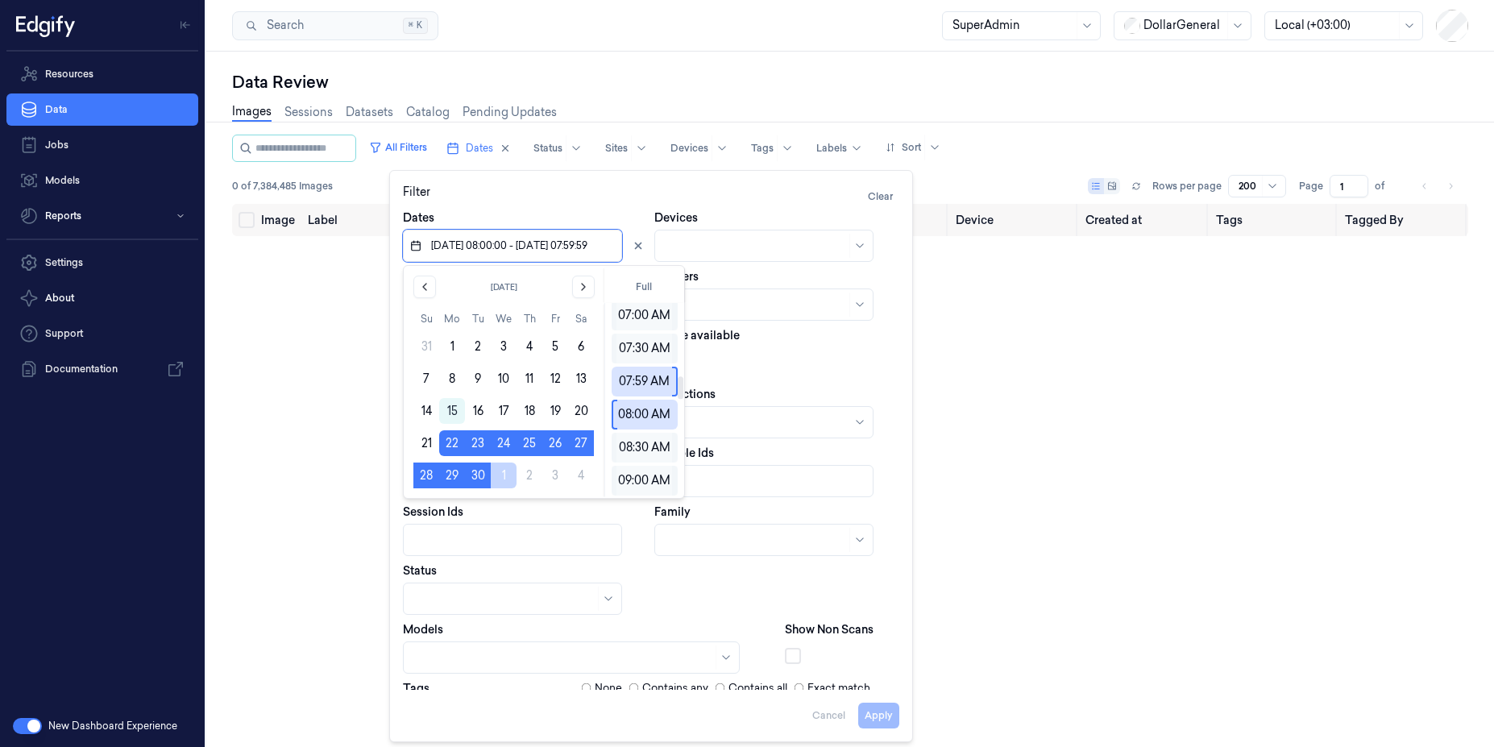
scroll to position [267, 0]
click at [633, 296] on button "Full" at bounding box center [644, 287] width 67 height 26
click at [638, 368] on div "10:30 PM" at bounding box center [644, 380] width 56 height 30
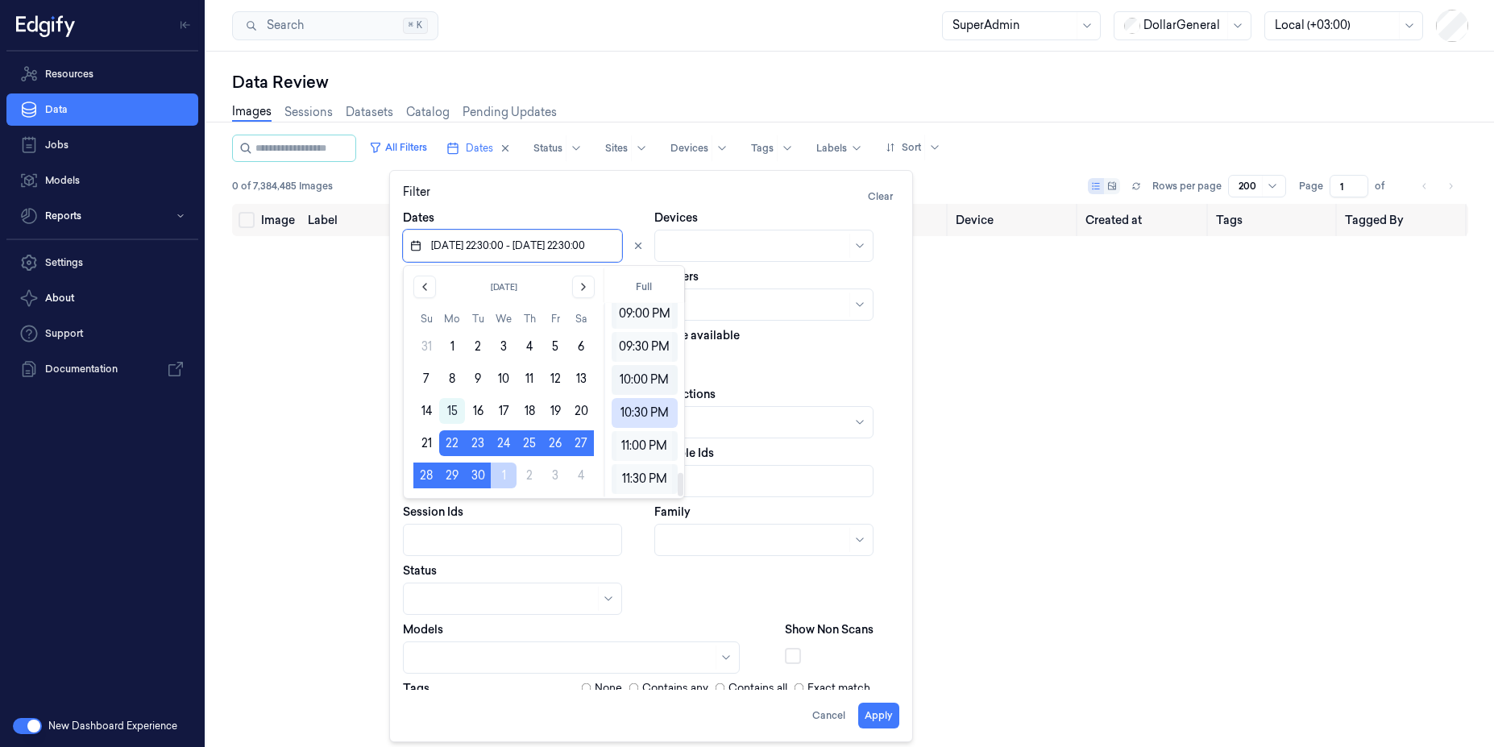
click at [632, 387] on div "10:00 PM" at bounding box center [644, 380] width 56 height 30
click at [637, 296] on button "Full" at bounding box center [644, 287] width 67 height 26
click at [641, 358] on div "00:30 AM" at bounding box center [644, 354] width 56 height 30
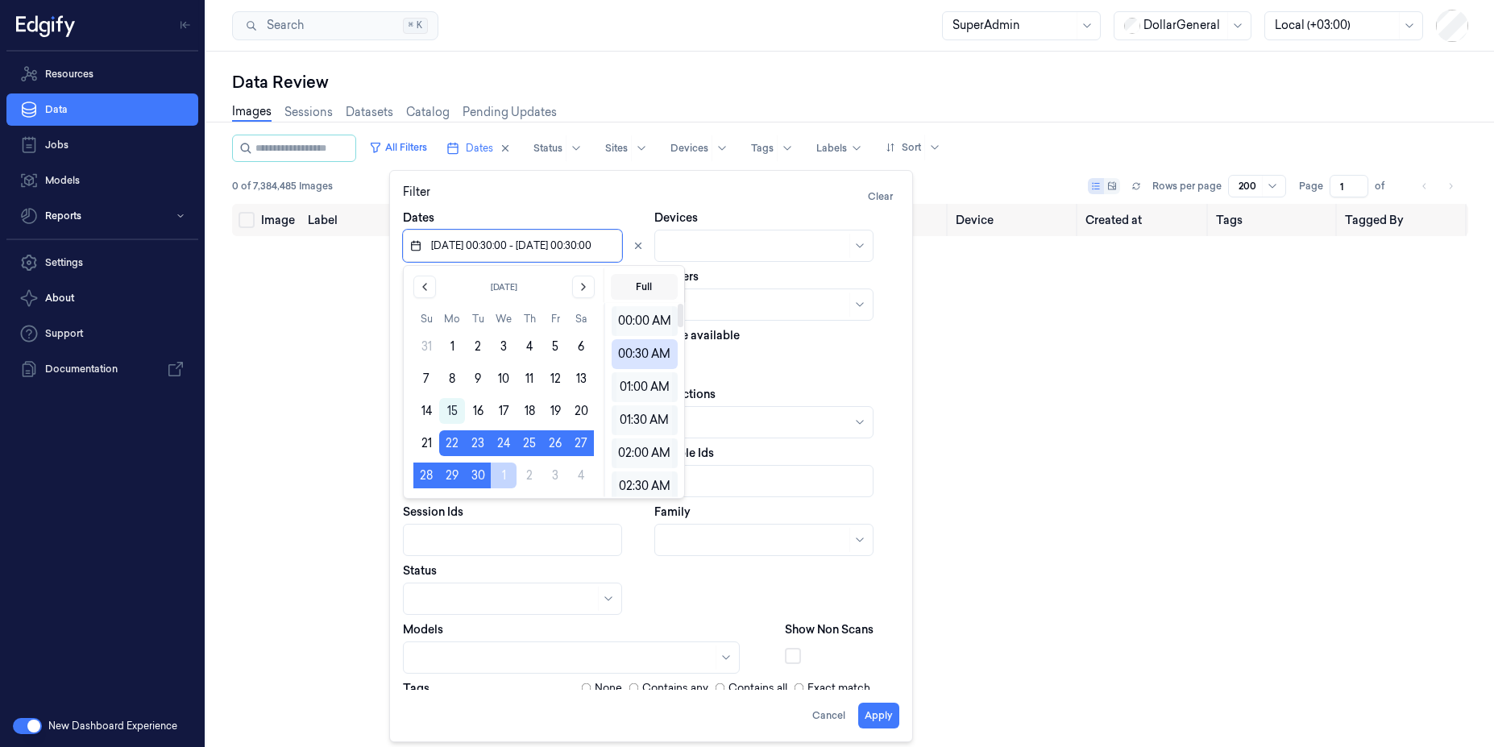
click at [643, 282] on button "Full" at bounding box center [644, 287] width 67 height 26
type input "22/09/2025 00:00:00 - 01/10/2025 23:59:59"
click at [625, 118] on div "Images Sessions Datasets Catalog Pending Updates" at bounding box center [850, 113] width 1236 height 41
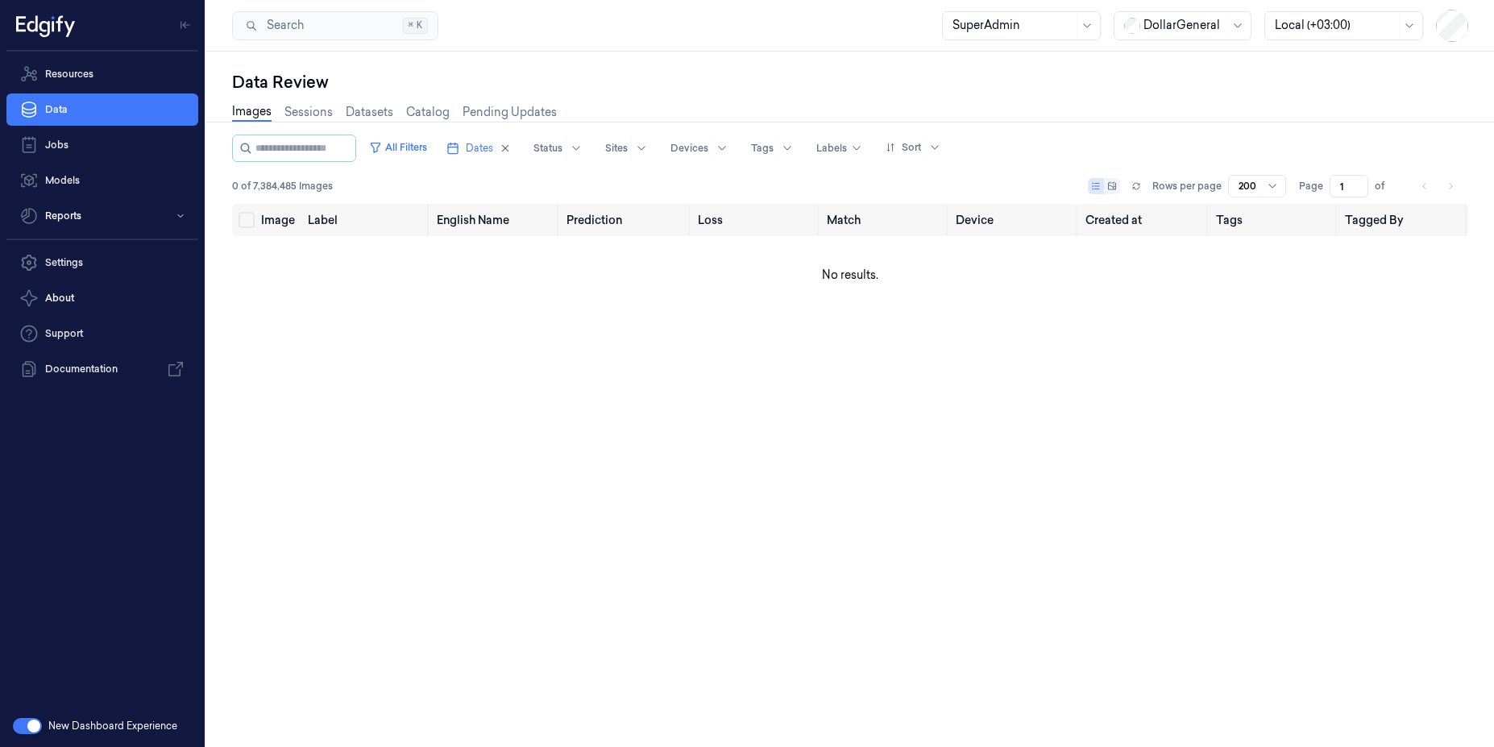
click at [1305, 28] on div at bounding box center [1334, 25] width 121 height 17
click at [1311, 61] on div "Account Time (-05:00)" at bounding box center [1334, 60] width 121 height 17
click at [433, 143] on button "All Filters" at bounding box center [398, 148] width 71 height 26
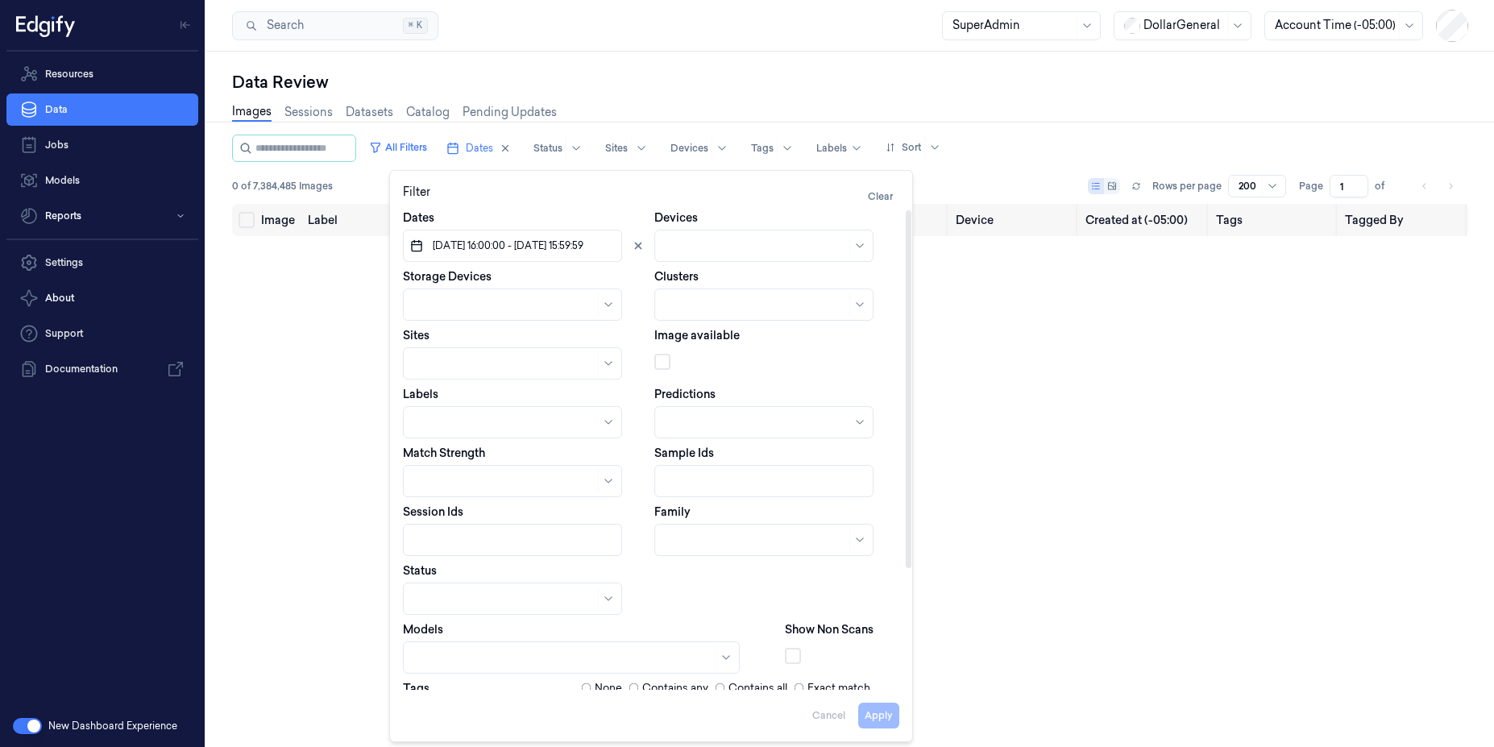
click at [478, 251] on span "21/09/2025 16:00:00 - 01/10/2025 15:59:59" at bounding box center [506, 245] width 154 height 15
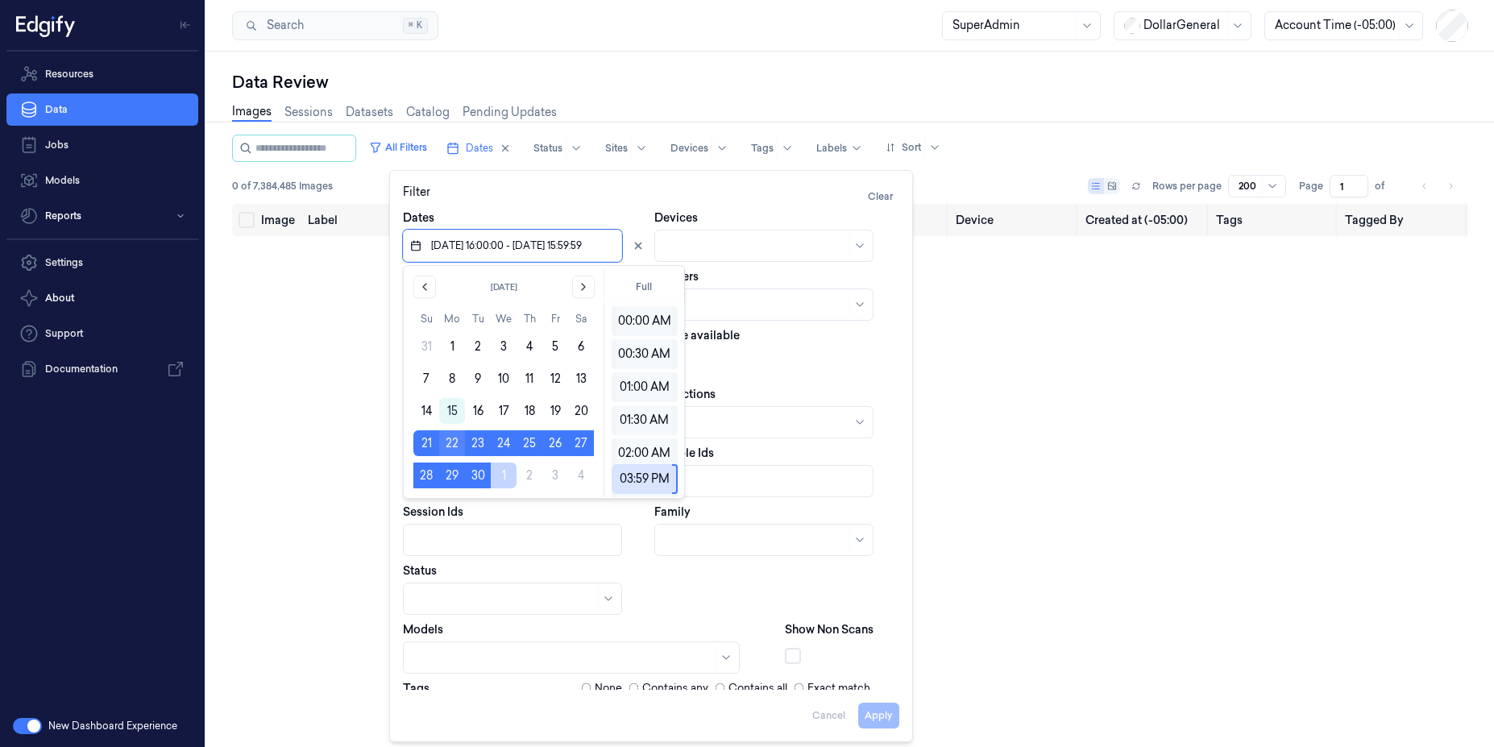
click at [451, 433] on button "22" at bounding box center [452, 443] width 26 height 26
click at [447, 443] on button "22" at bounding box center [452, 443] width 26 height 26
type input "22/09/2025 16:00:00 - 22/09/2025 15:59:00"
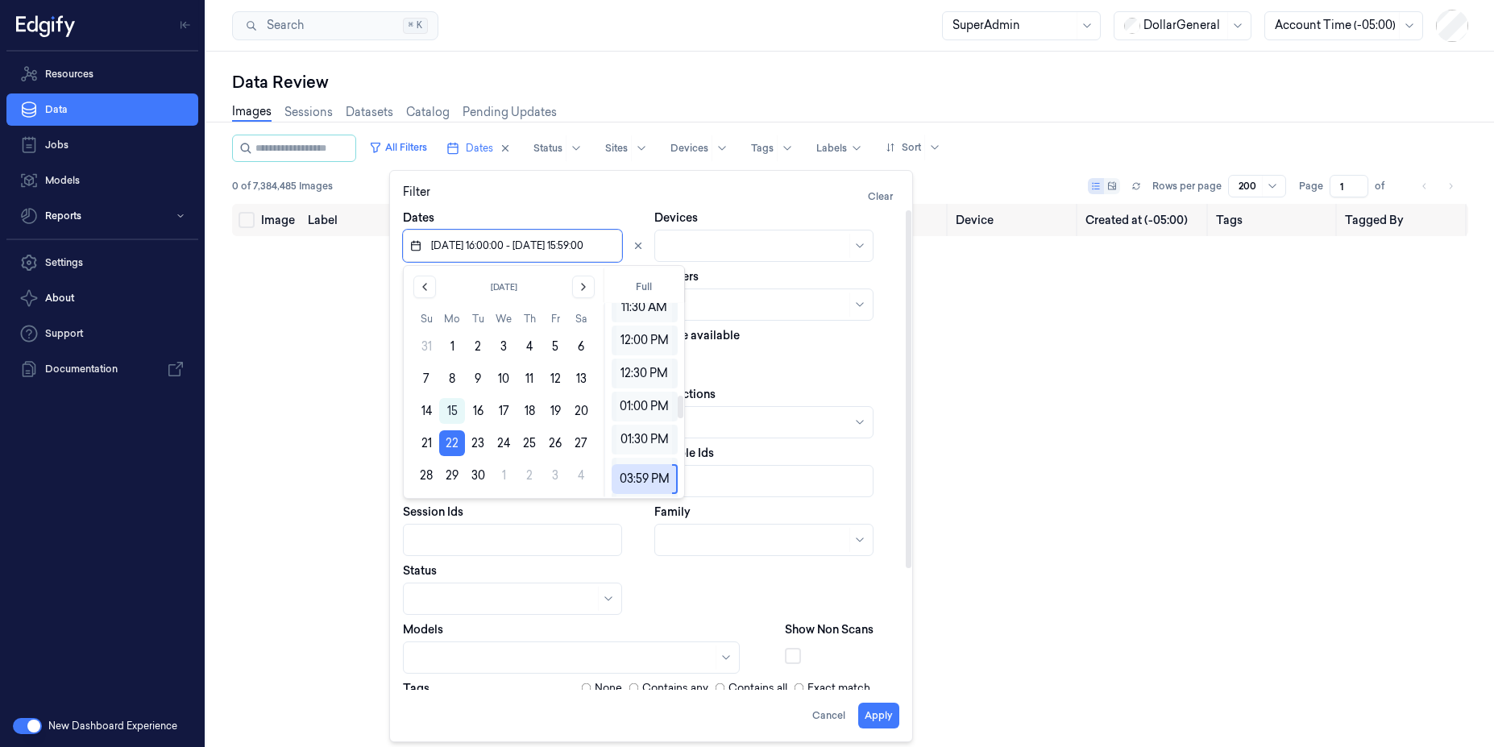
click at [1255, 80] on div "Data Review" at bounding box center [850, 82] width 1236 height 23
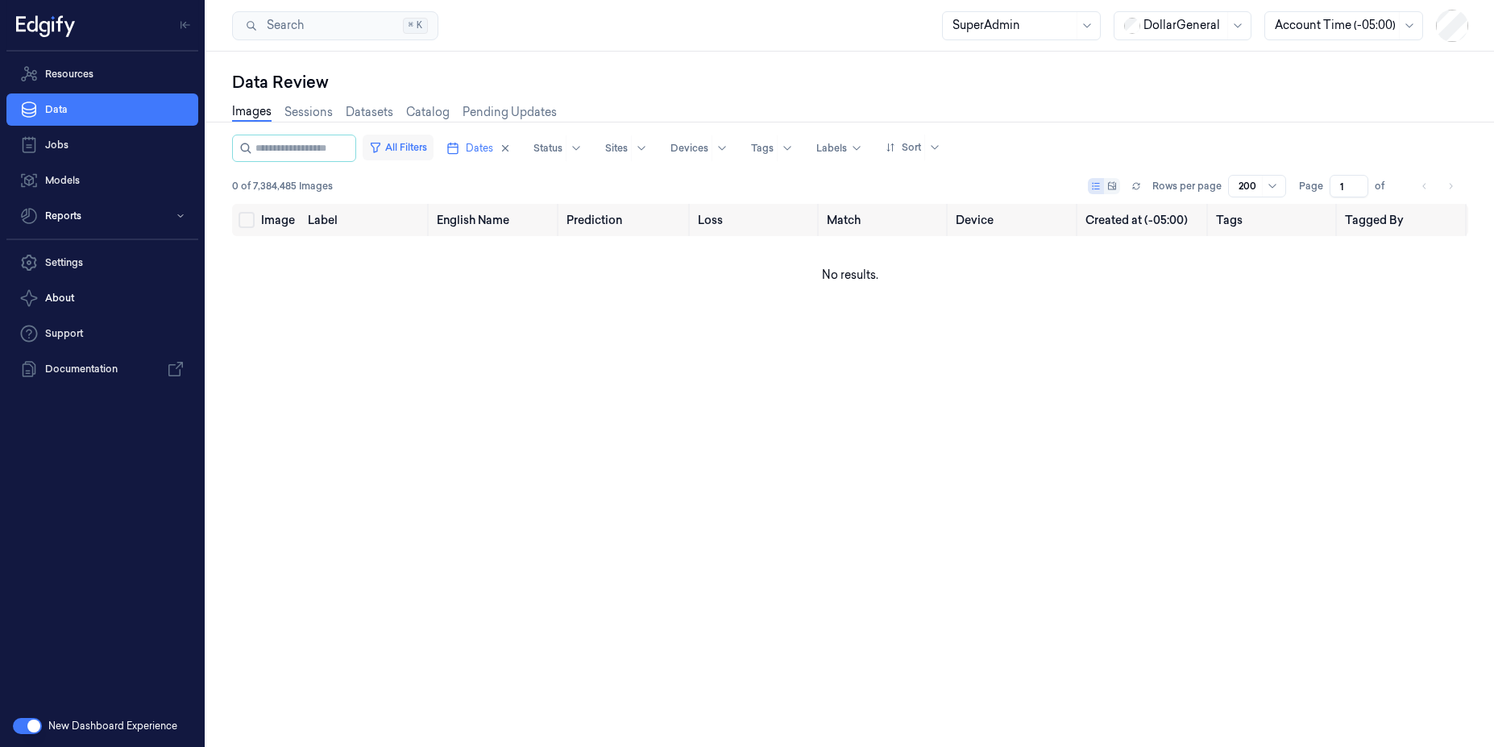
click at [427, 147] on button "All Filters" at bounding box center [398, 148] width 71 height 26
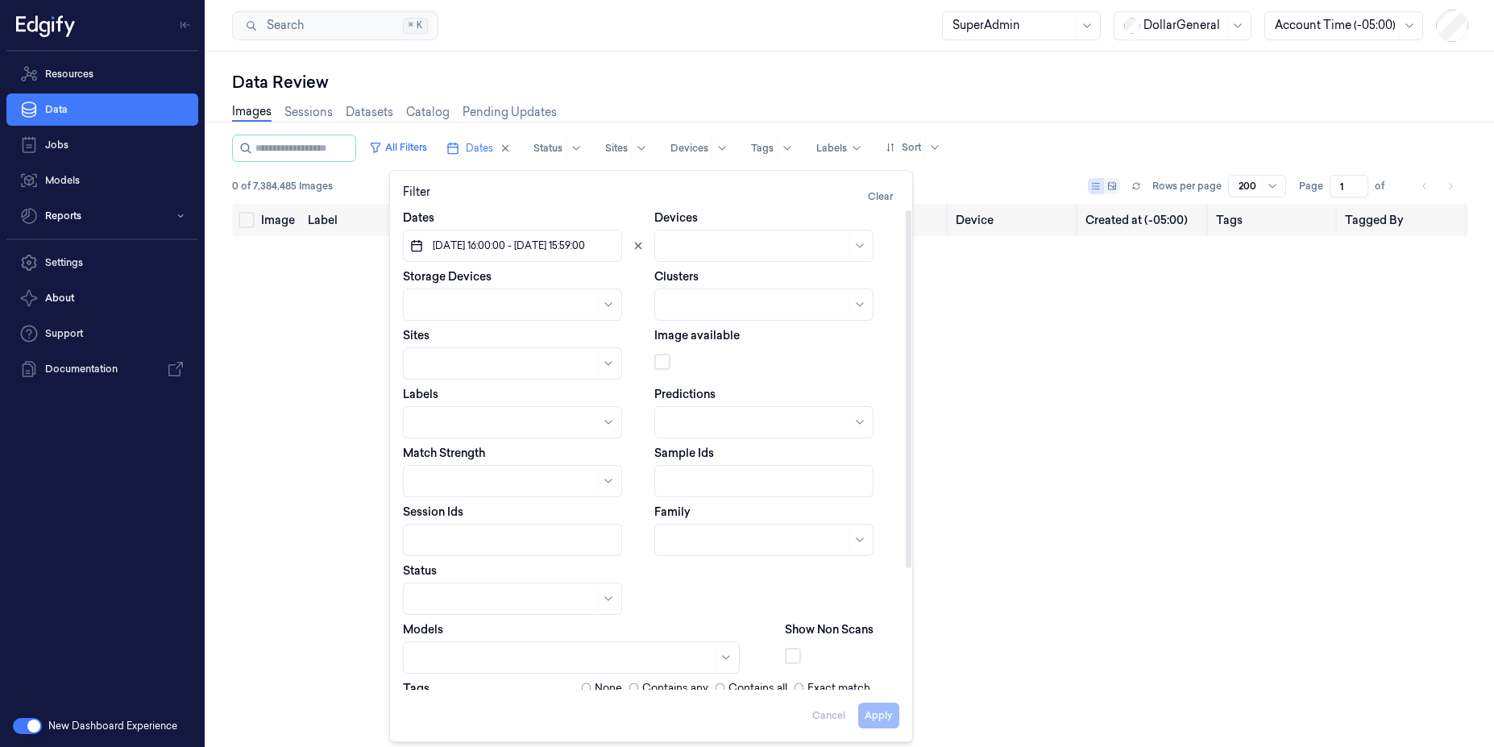
click at [585, 240] on span "22/09/2025 16:00:00 - 22/09/2025 15:59:00" at bounding box center [506, 245] width 155 height 15
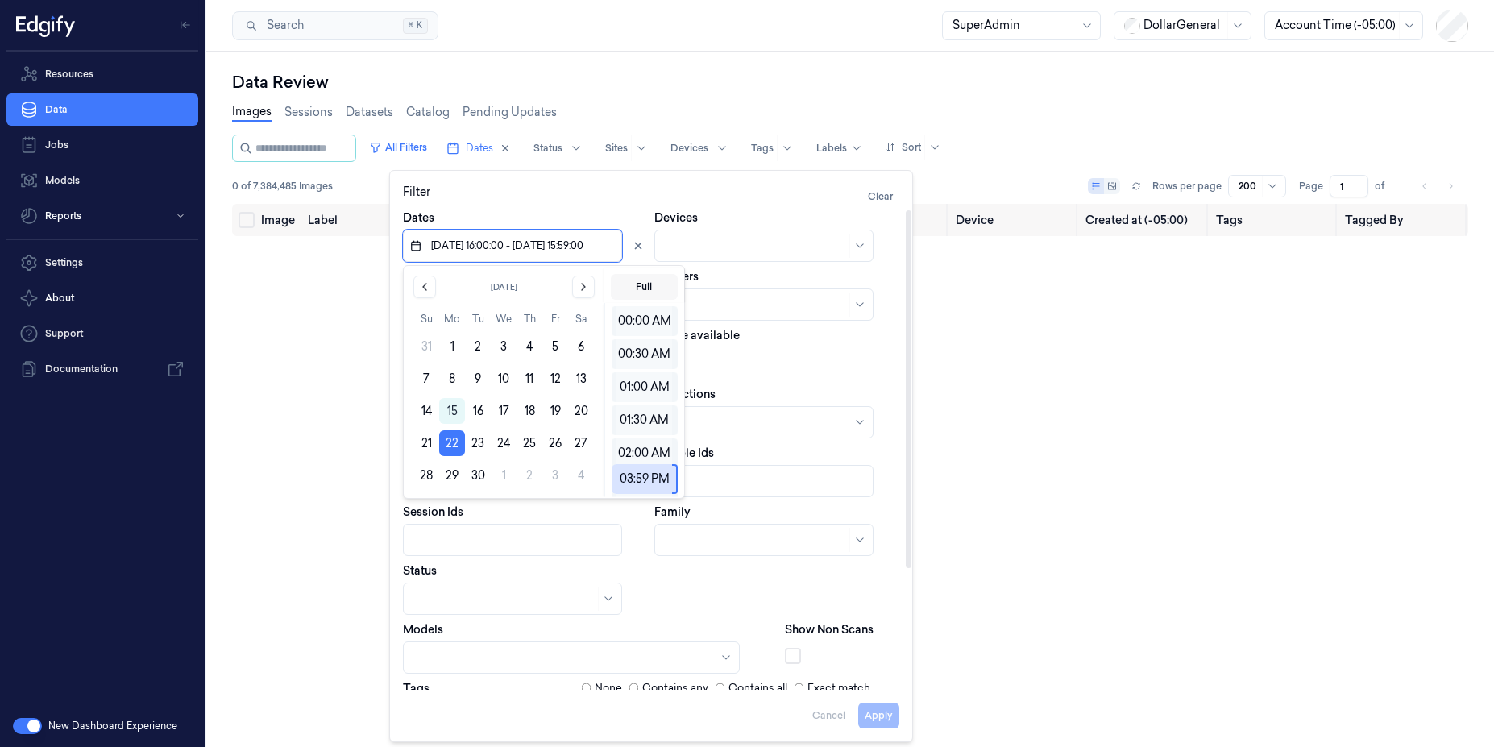
click at [660, 281] on button "Full" at bounding box center [644, 287] width 67 height 26
type input "22/09/2025 00:00:00 - 22/09/2025 23:59:59"
click at [670, 104] on div "Images Sessions Datasets Catalog Pending Updates" at bounding box center [850, 113] width 1236 height 41
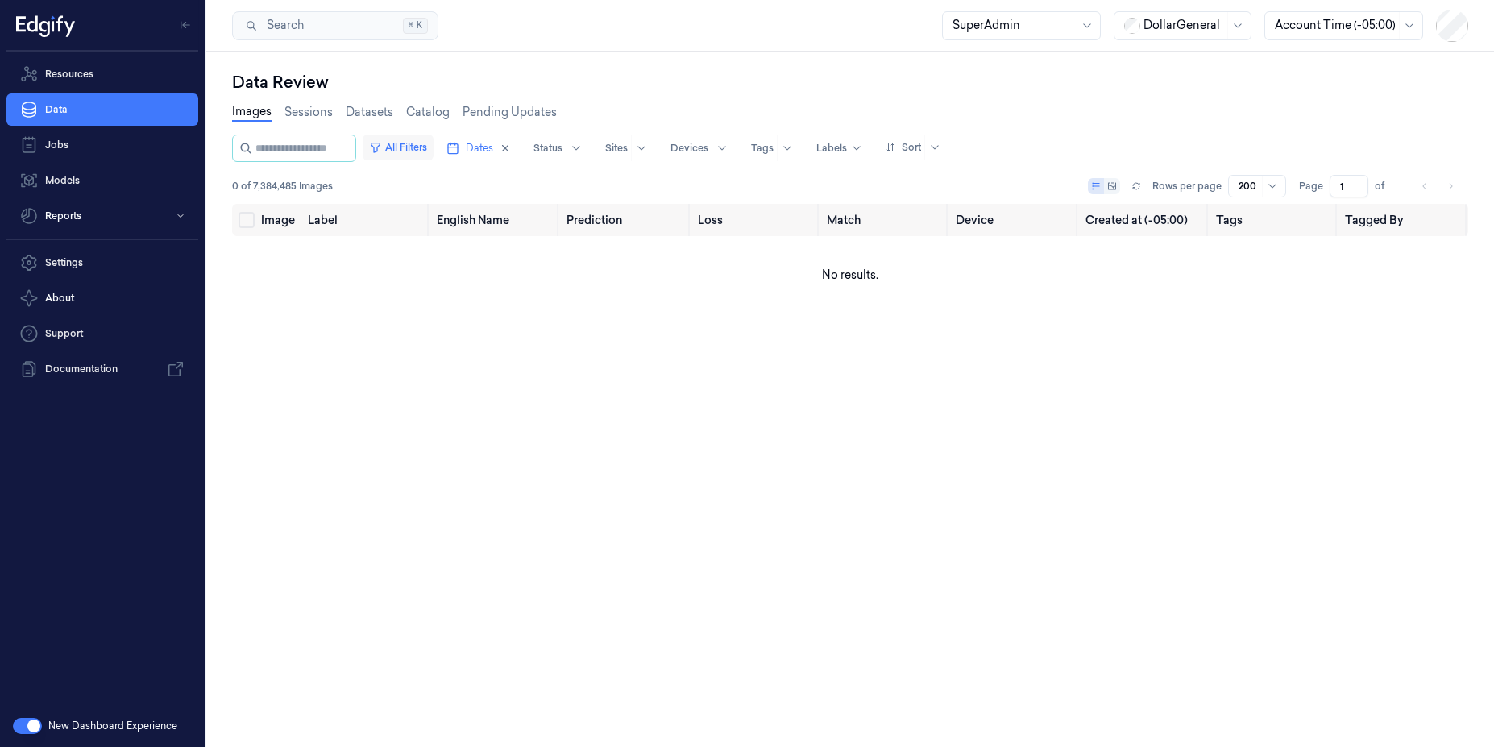
click at [433, 142] on button "All Filters" at bounding box center [398, 148] width 71 height 26
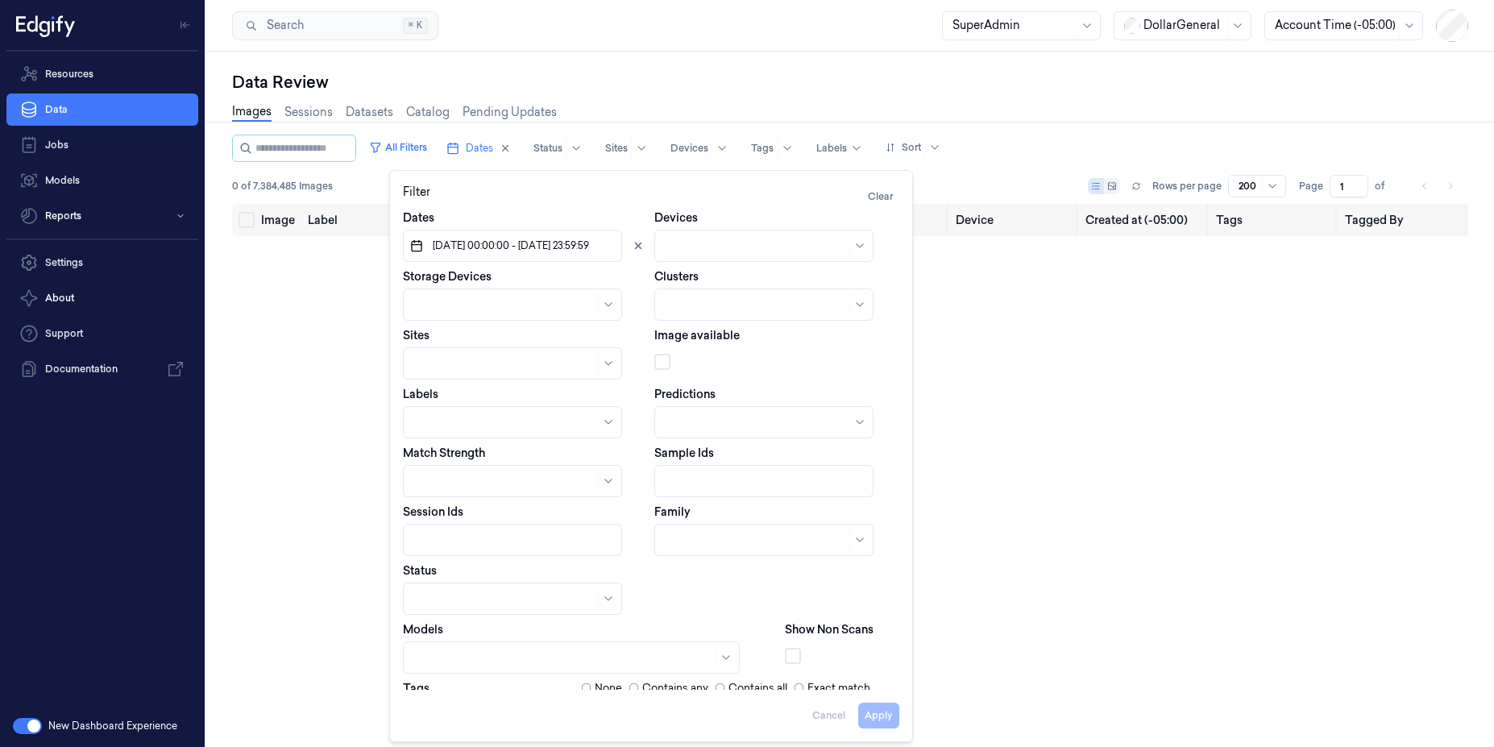
click at [1298, 36] on div "Search Search... ⌘ K SuperAdmin DollarGeneral Account Time (-05:00)" at bounding box center [849, 26] width 1287 height 52
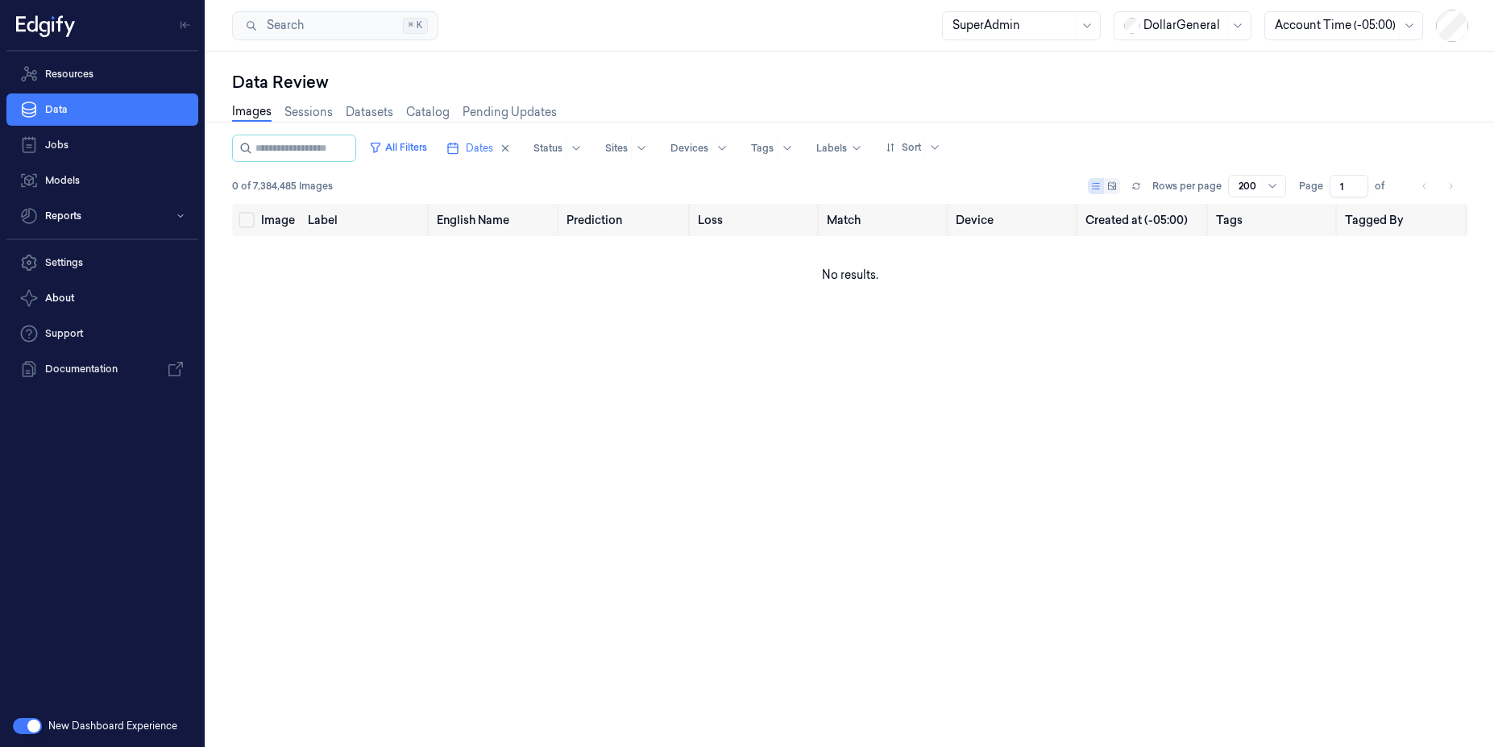
click at [1324, 22] on div at bounding box center [1334, 25] width 121 height 17
click at [1307, 91] on div "Local (+03:00)" at bounding box center [1343, 104] width 151 height 27
click at [432, 145] on button "All Filters" at bounding box center [398, 148] width 71 height 26
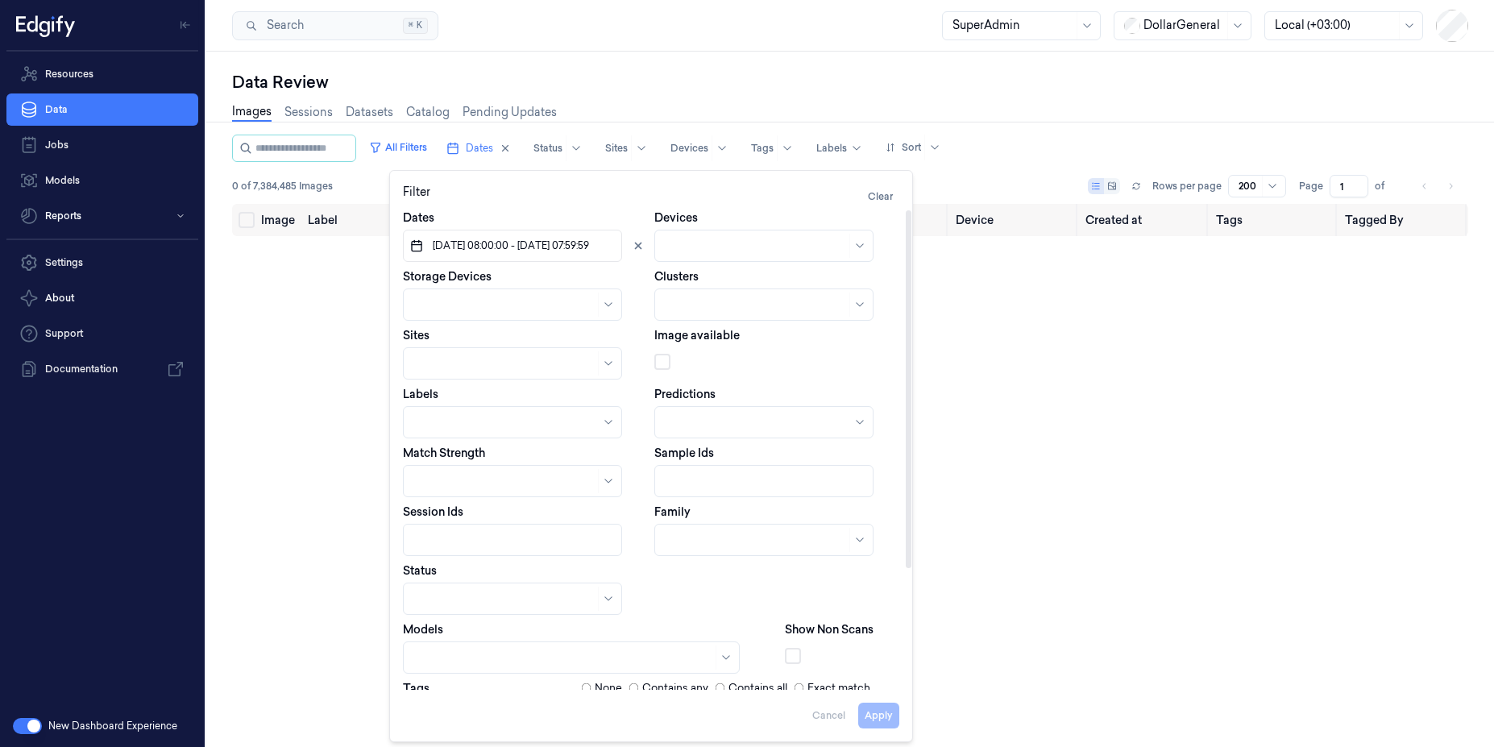
click at [515, 241] on span "22/09/2025 08:00:00 - 23/09/2025 07:59:59" at bounding box center [509, 245] width 160 height 15
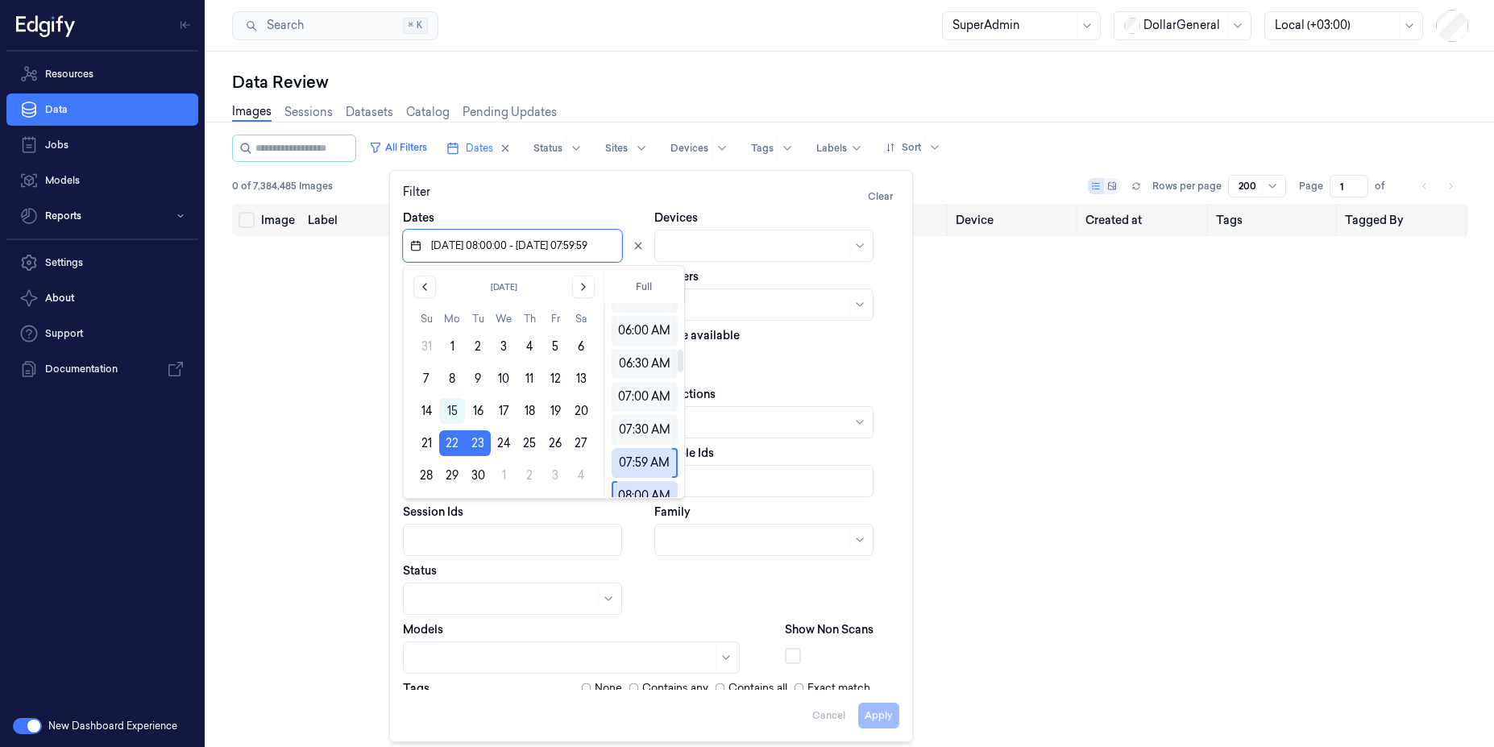
scroll to position [483, 0]
